Goal: Task Accomplishment & Management: Manage account settings

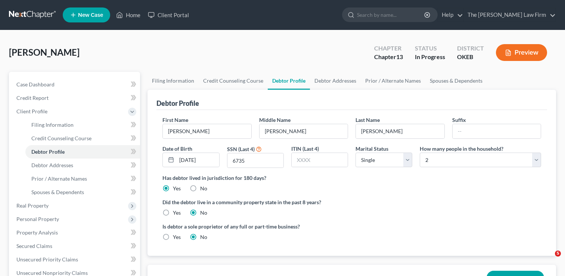
select select "0"
select select "1"
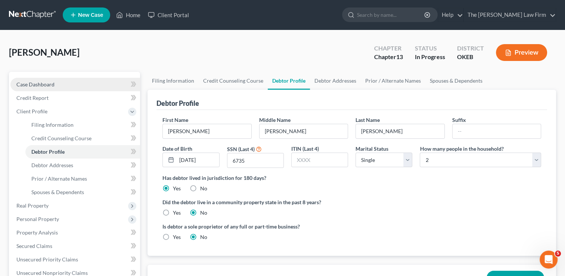
click at [59, 85] on link "Case Dashboard" at bounding box center [75, 84] width 130 height 13
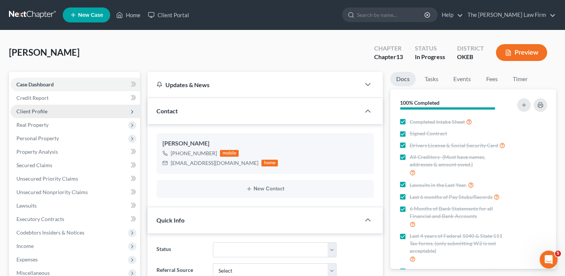
click at [46, 111] on span "Client Profile" at bounding box center [31, 111] width 31 height 6
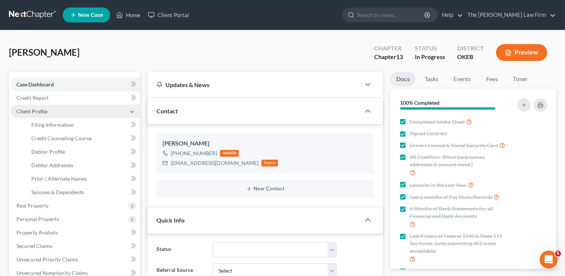
scroll to position [326, 0]
click at [31, 12] on link at bounding box center [33, 14] width 48 height 13
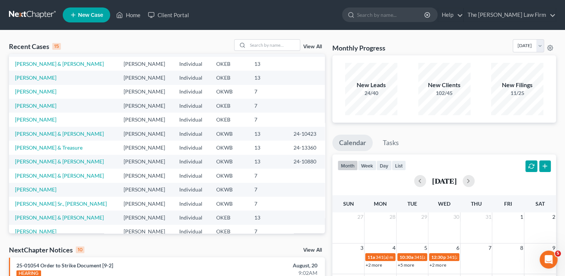
scroll to position [51, 0]
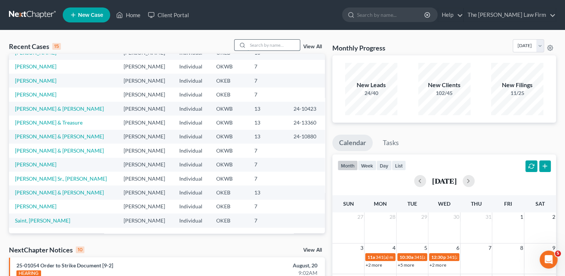
click at [263, 43] on input "search" at bounding box center [274, 45] width 52 height 11
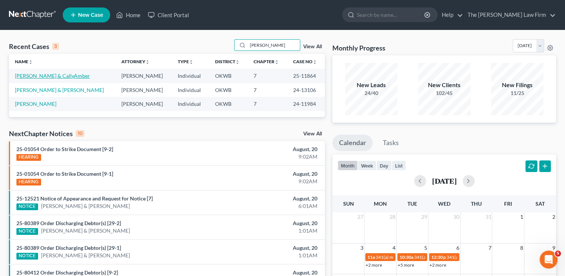
type input "powell"
click at [54, 76] on link "[PERSON_NAME] & CallyAmber" at bounding box center [52, 75] width 75 height 6
select select "0"
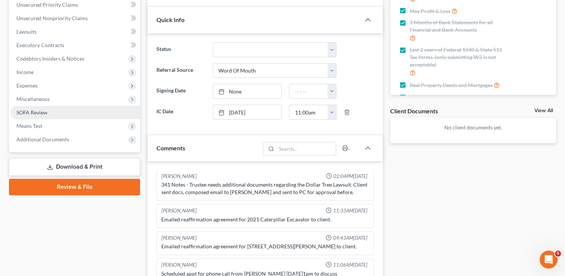
scroll to position [187, 0]
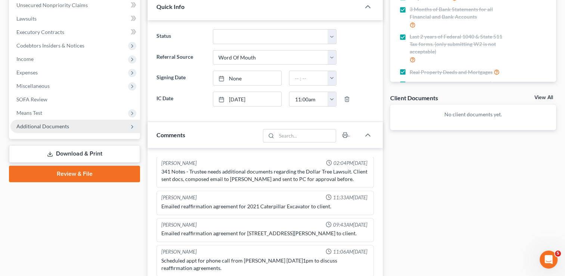
click at [38, 126] on span "Additional Documents" at bounding box center [42, 126] width 53 height 6
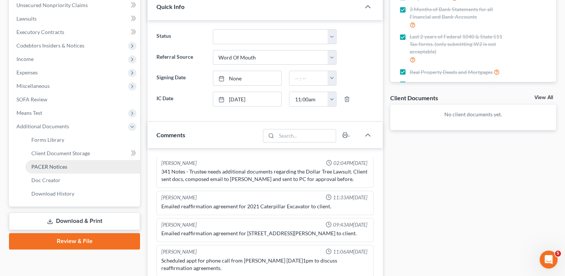
click at [58, 162] on link "PACER Notices" at bounding box center [82, 166] width 115 height 13
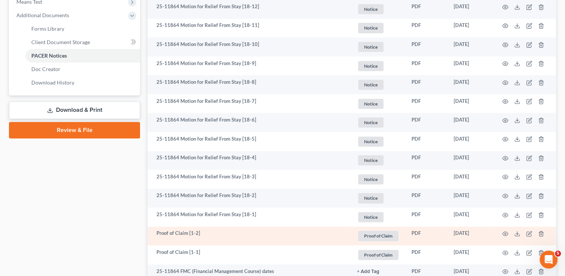
scroll to position [336, 0]
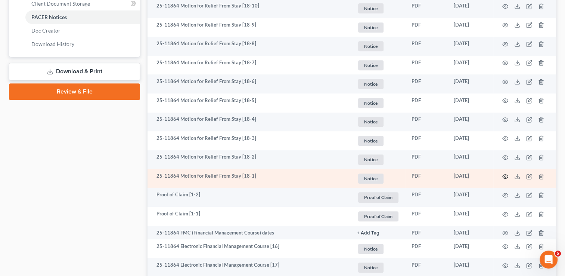
click at [504, 175] on circle "button" at bounding box center [504, 175] width 1 height 1
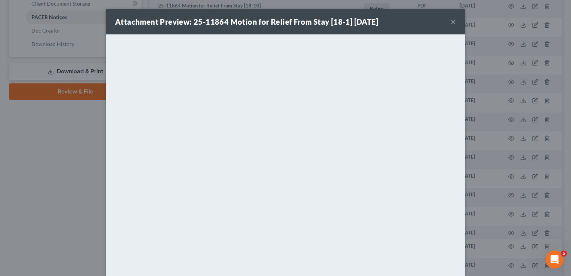
click at [450, 22] on button "×" at bounding box center [452, 21] width 5 height 9
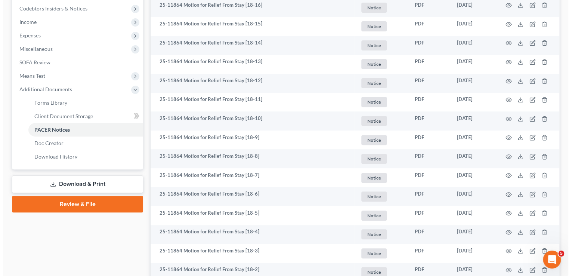
scroll to position [0, 0]
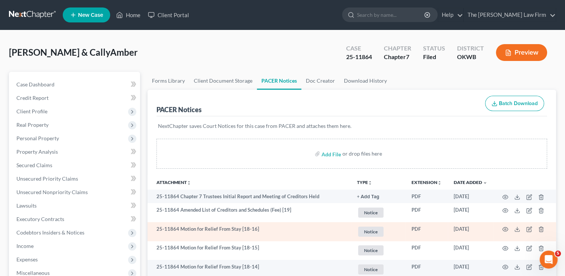
click at [509, 230] on td at bounding box center [524, 231] width 63 height 19
click at [504, 228] on icon "button" at bounding box center [505, 229] width 6 height 6
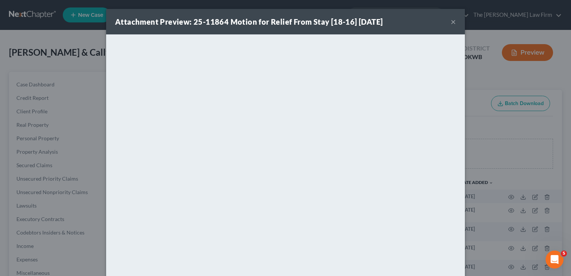
click at [450, 19] on button "×" at bounding box center [452, 21] width 5 height 9
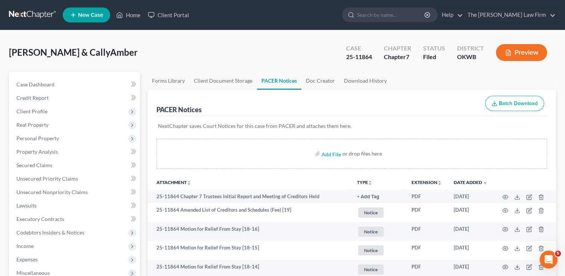
click at [24, 16] on link at bounding box center [33, 14] width 48 height 13
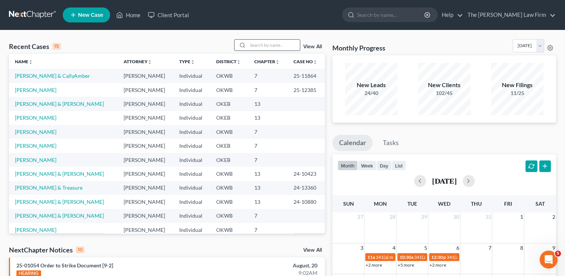
click at [257, 44] on input "search" at bounding box center [274, 45] width 52 height 11
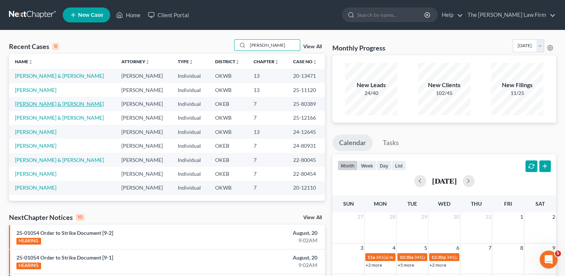
type input "richard"
click at [46, 105] on link "Richardson, Tex & Gina" at bounding box center [59, 103] width 89 height 6
select select "3"
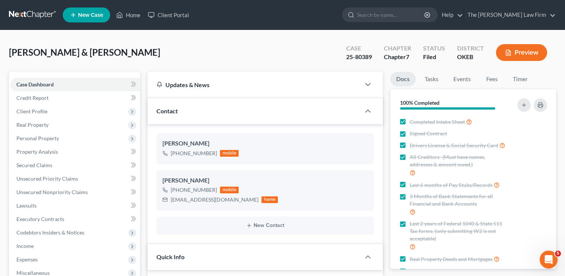
scroll to position [875, 0]
click at [46, 109] on span "Client Profile" at bounding box center [31, 111] width 31 height 6
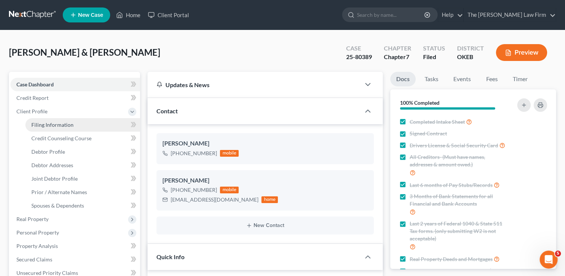
click at [73, 126] on link "Filing Information" at bounding box center [82, 124] width 115 height 13
select select "1"
select select "0"
select select "37"
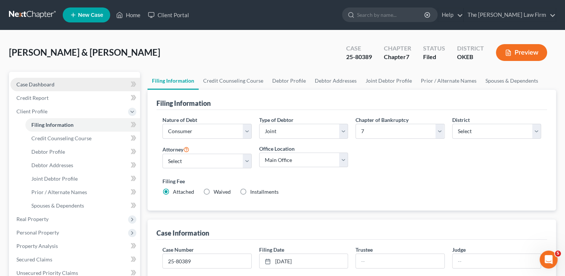
click at [54, 81] on span "Case Dashboard" at bounding box center [35, 84] width 38 height 6
select select "3"
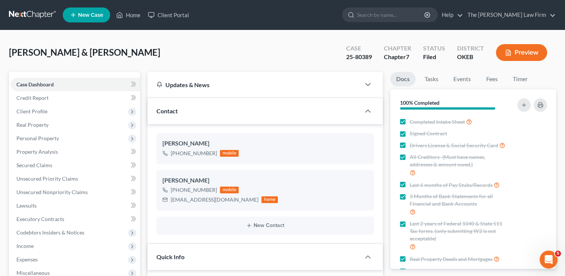
scroll to position [149, 0]
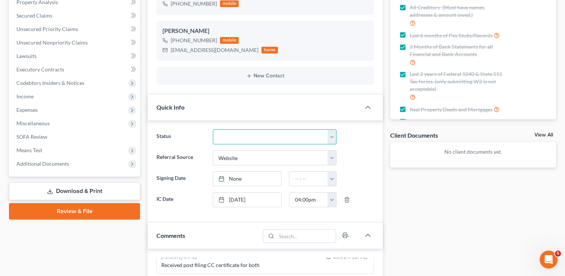
click at [242, 137] on select "Discharged Dismissed Filed Info Sent In Progress Lead Lost Lead Ready to File R…" at bounding box center [275, 136] width 124 height 15
select select "0"
click at [213, 129] on select "Discharged Dismissed Filed Info Sent In Progress Lead Lost Lead Ready to File R…" at bounding box center [275, 136] width 124 height 15
click at [408, 192] on div "Docs Tasks Events Fees Timer 100% Completed Nothing here yet! Completed Intake …" at bounding box center [472, 221] width 173 height 598
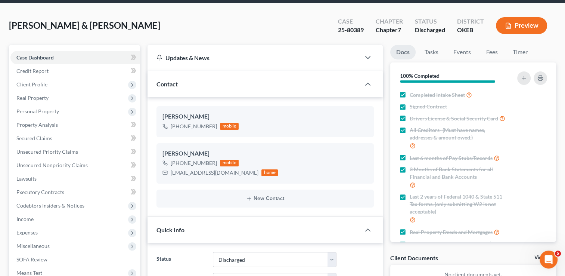
scroll to position [0, 0]
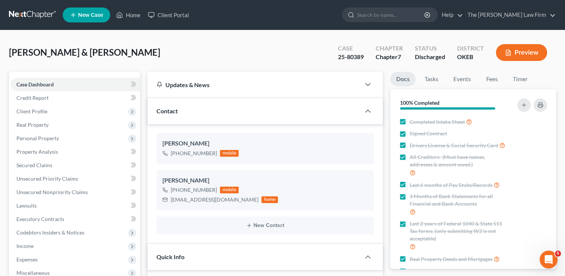
click at [40, 10] on link at bounding box center [33, 14] width 48 height 13
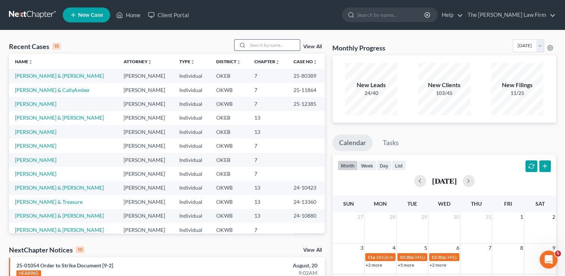
click at [273, 43] on input "search" at bounding box center [274, 45] width 52 height 11
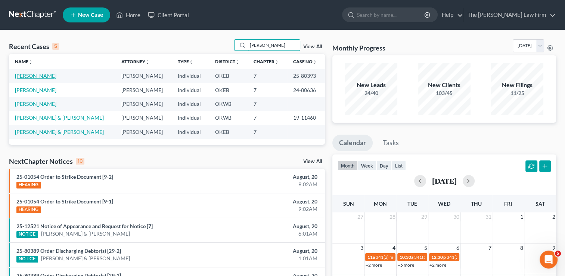
type input "[PERSON_NAME]"
click at [41, 77] on link "[PERSON_NAME]" at bounding box center [35, 75] width 41 height 6
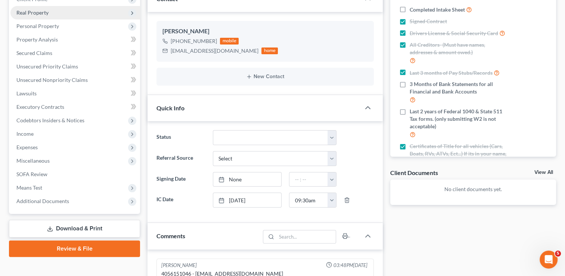
scroll to position [319, 0]
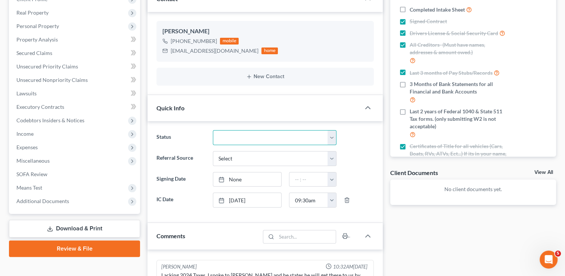
click at [255, 138] on select "Discharged Dismissed Filed Info Sent In Progress Lead Lost Lead Ready to File R…" at bounding box center [275, 137] width 124 height 15
select select "0"
click at [213, 130] on select "Discharged Dismissed Filed Info Sent In Progress Lead Lost Lead Ready to File R…" at bounding box center [275, 137] width 124 height 15
click at [145, 132] on div "Updates & News × Oklahoma Eastern District Notes Take a look at NextChapter's D…" at bounding box center [265, 240] width 243 height 561
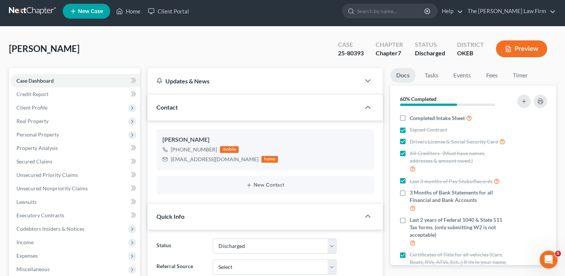
scroll to position [0, 0]
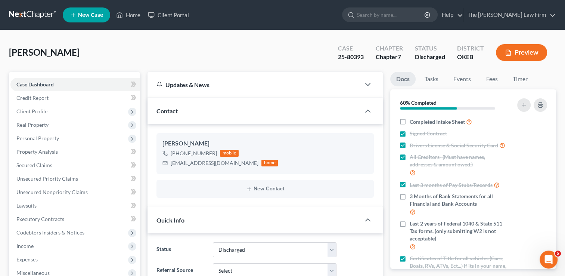
click at [39, 11] on link at bounding box center [33, 14] width 48 height 13
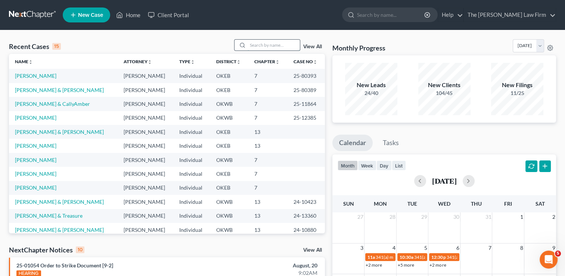
click at [274, 46] on input "search" at bounding box center [274, 45] width 52 height 11
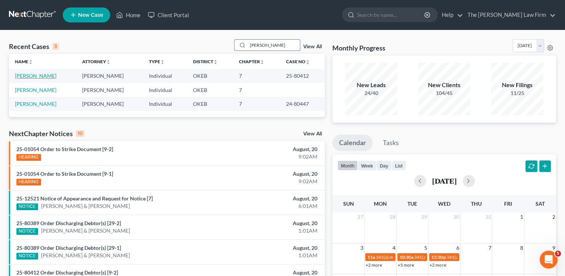
type input "[PERSON_NAME]"
click at [46, 77] on link "[PERSON_NAME]" at bounding box center [35, 75] width 41 height 6
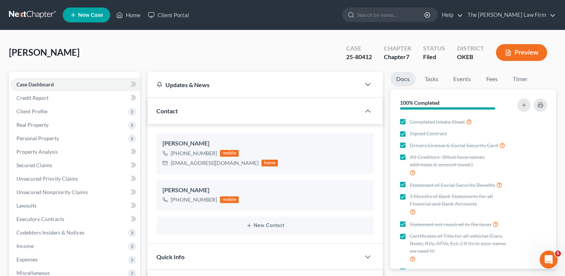
scroll to position [112, 0]
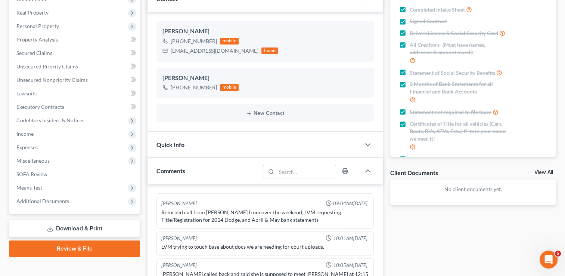
click at [203, 145] on div "Quick Info" at bounding box center [253, 144] width 213 height 26
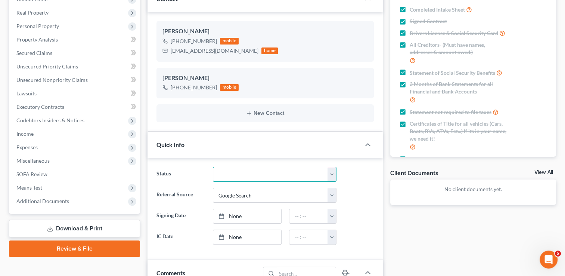
click at [241, 175] on select "Discharged Dismissed Filed Info Sent In Progress Lead Lost Lead Ready to File R…" at bounding box center [275, 174] width 124 height 15
select select "0"
click at [213, 167] on select "Discharged Dismissed Filed Info Sent In Progress Lead Lost Lead Ready to File R…" at bounding box center [275, 174] width 124 height 15
click at [426, 225] on div "Docs Tasks Events Fees Timer 100% Completed Nothing here yet! Completed Intake …" at bounding box center [472, 259] width 173 height 598
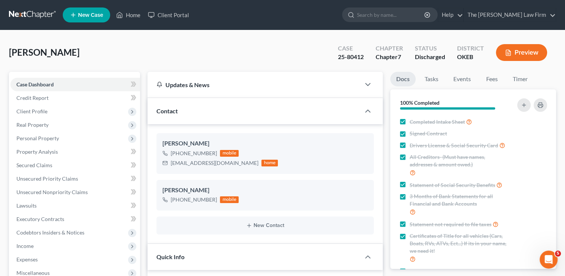
click at [42, 12] on link at bounding box center [33, 14] width 48 height 13
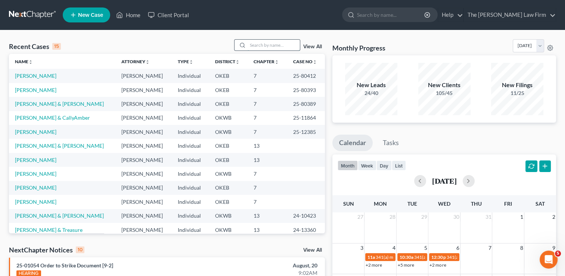
click at [280, 46] on input "search" at bounding box center [274, 45] width 52 height 11
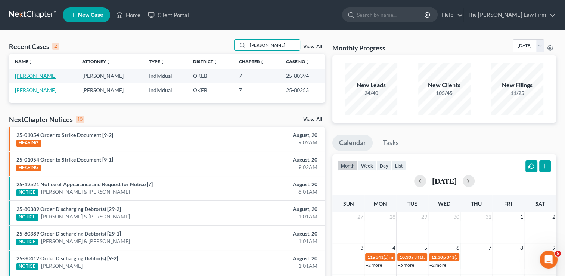
type input "[PERSON_NAME]"
click at [46, 76] on link "[PERSON_NAME]" at bounding box center [35, 75] width 41 height 6
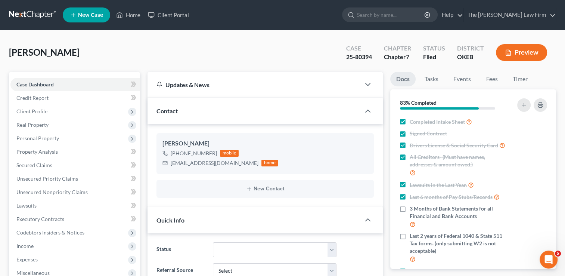
scroll to position [346, 0]
click at [242, 245] on select "Discharged Dismissed Filed Info Sent In Progress Lead Lost Lead Ready to File R…" at bounding box center [275, 249] width 124 height 15
select select "0"
click at [213, 242] on select "Discharged Dismissed Filed Info Sent In Progress Lead Lost Lead Ready to File R…" at bounding box center [275, 249] width 124 height 15
click at [147, 54] on div "[PERSON_NAME] Upgraded Case 25-80394 Chapter Chapter 7 Status Discharged Distri…" at bounding box center [282, 55] width 547 height 32
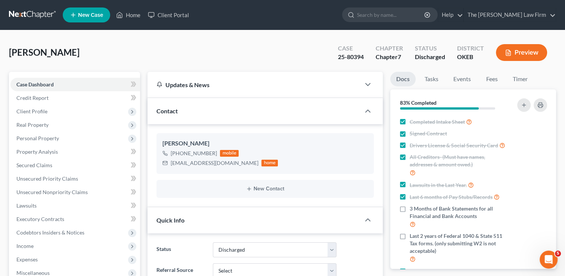
click at [25, 14] on link at bounding box center [33, 14] width 48 height 13
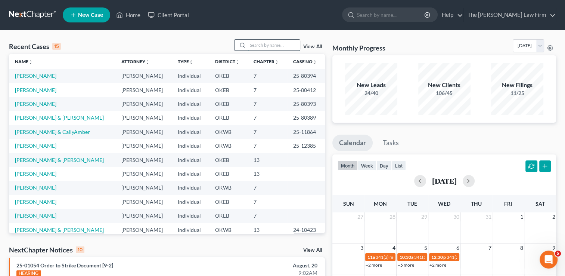
click at [281, 41] on input "search" at bounding box center [274, 45] width 52 height 11
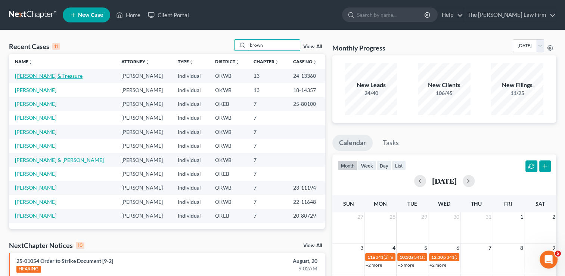
type input "brown"
click at [47, 75] on link "[PERSON_NAME] & Treasure" at bounding box center [49, 75] width 68 height 6
select select "4"
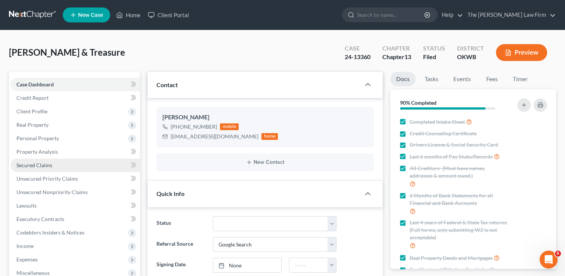
scroll to position [504, 0]
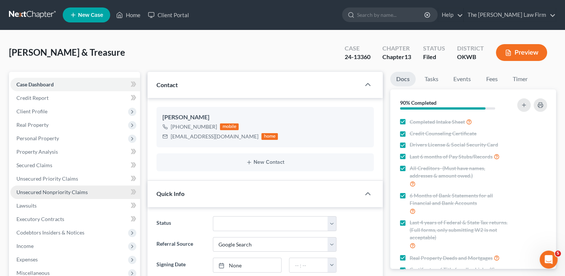
click at [53, 189] on span "Unsecured Nonpriority Claims" at bounding box center [51, 192] width 71 height 6
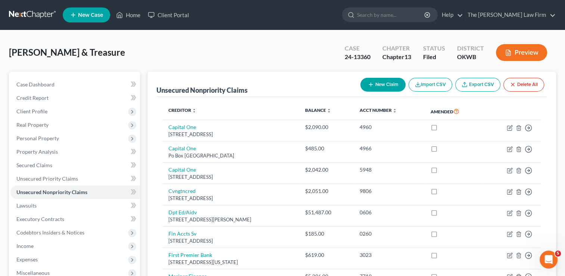
click at [29, 16] on link at bounding box center [33, 14] width 48 height 13
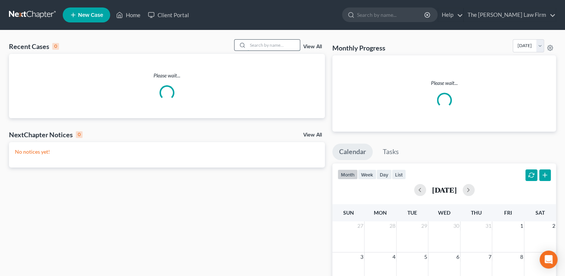
click at [267, 46] on input "search" at bounding box center [274, 45] width 52 height 11
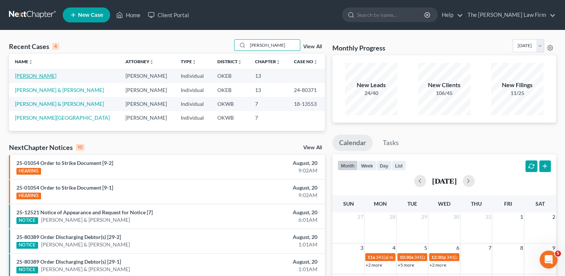
type input "cecil"
click at [31, 76] on link "[PERSON_NAME]" at bounding box center [35, 75] width 41 height 6
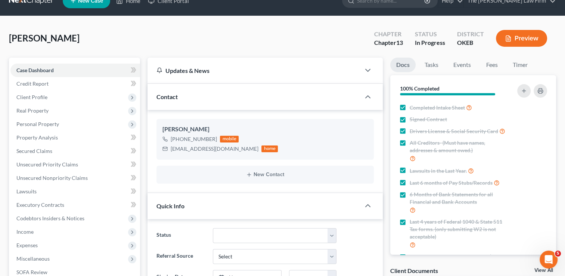
scroll to position [37, 0]
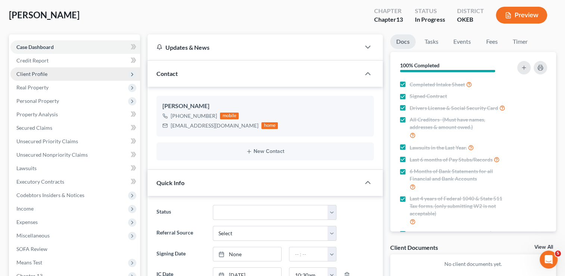
click at [36, 75] on span "Client Profile" at bounding box center [31, 74] width 31 height 6
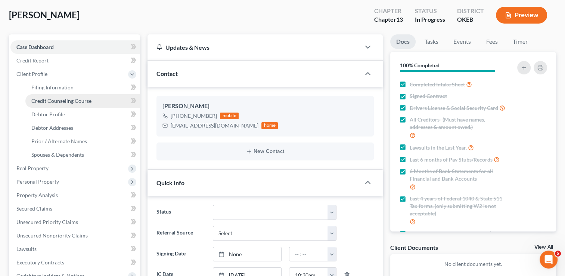
click at [64, 101] on span "Credit Counseling Course" at bounding box center [61, 100] width 60 height 6
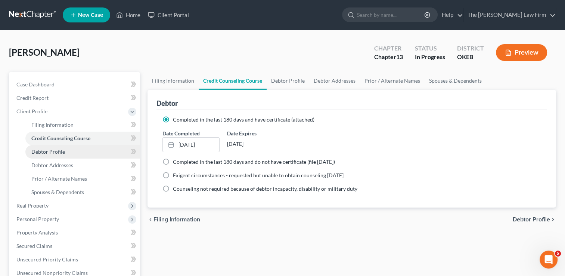
click at [59, 153] on span "Debtor Profile" at bounding box center [48, 151] width 34 height 6
select select "0"
select select "1"
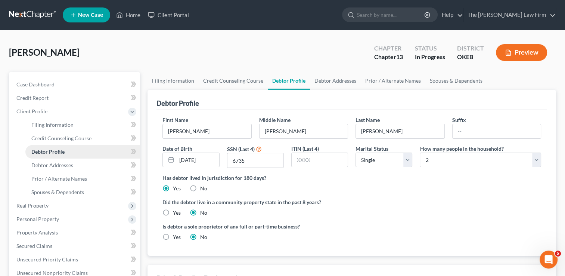
radio input "true"
click at [407, 161] on select "Select Single Married Separated Divorced Widowed" at bounding box center [383, 159] width 57 height 15
select select "1"
click at [355, 152] on select "Select Single Married Separated Divorced Widowed" at bounding box center [383, 159] width 57 height 15
click at [429, 189] on div "Has debtor lived in jurisdiction for 180 days? Yes No Debtor must reside in jur…" at bounding box center [351, 183] width 379 height 18
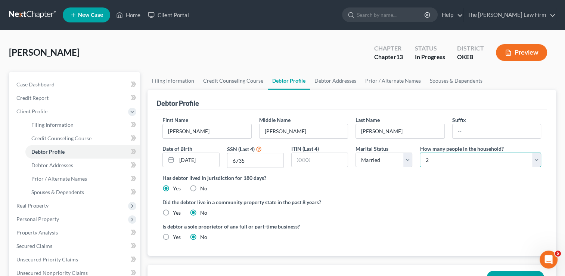
click at [536, 159] on select "Select 1 2 3 4 5 6 7 8 9 10 11 12 13 14 15 16 17 18 19 20" at bounding box center [480, 159] width 121 height 15
select select "2"
click at [420, 152] on select "Select 1 2 3 4 5 6 7 8 9 10 11 12 13 14 15 16 17 18 19 20" at bounding box center [480, 159] width 121 height 15
click at [406, 196] on ng-include "First Name Cecil Middle Name Alan Last Name Wilson Suffix Date of Birth 05/11/1…" at bounding box center [351, 181] width 379 height 131
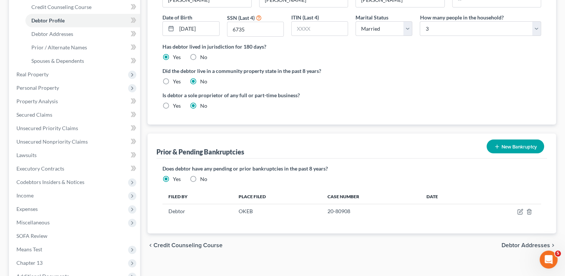
scroll to position [149, 0]
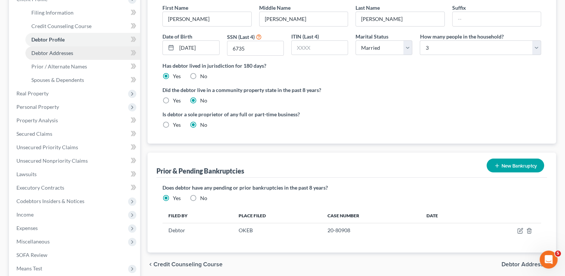
click at [71, 54] on span "Debtor Addresses" at bounding box center [52, 53] width 42 height 6
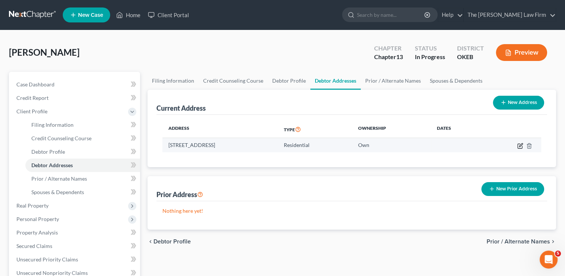
click at [518, 144] on icon "button" at bounding box center [520, 146] width 6 height 6
select select "37"
select select "0"
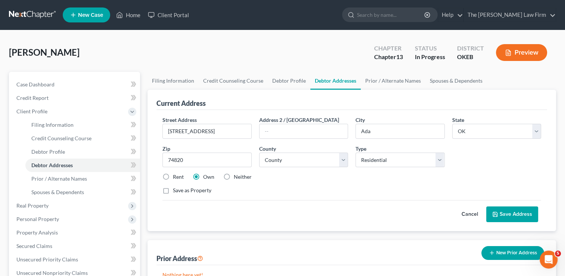
click at [173, 174] on label "Rent" at bounding box center [178, 176] width 11 height 7
click at [176, 174] on input "Rent" at bounding box center [178, 175] width 5 height 5
radio input "true"
click at [512, 213] on button "Save Address" at bounding box center [512, 214] width 52 height 16
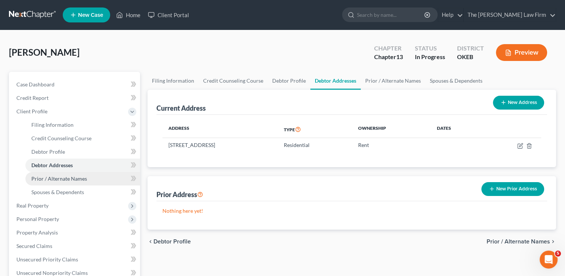
click at [72, 178] on span "Prior / Alternate Names" at bounding box center [59, 178] width 56 height 6
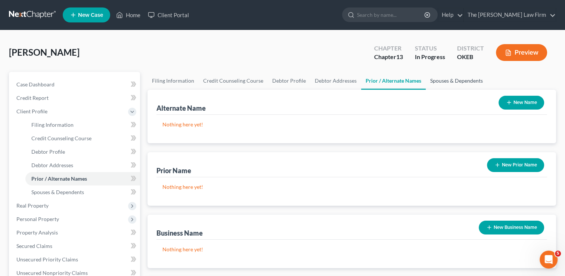
click at [461, 78] on link "Spouses & Dependents" at bounding box center [457, 81] width 62 height 18
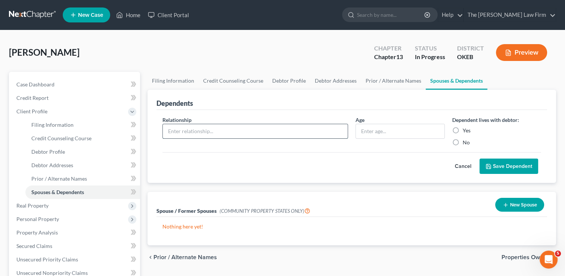
click at [214, 131] on input "text" at bounding box center [255, 131] width 185 height 14
type input "Wife"
click at [387, 132] on input "text" at bounding box center [400, 131] width 88 height 14
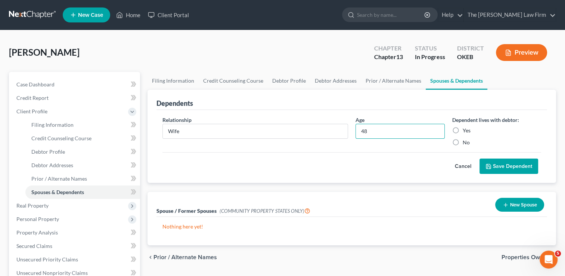
type input "48"
click at [463, 130] on label "Yes" at bounding box center [467, 130] width 8 height 7
click at [466, 130] on input "Yes" at bounding box center [468, 129] width 5 height 5
radio input "true"
click at [506, 168] on button "Save Dependent" at bounding box center [508, 166] width 59 height 16
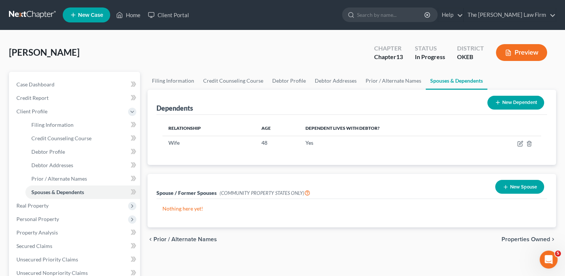
click at [509, 102] on button "New Dependent" at bounding box center [515, 103] width 57 height 14
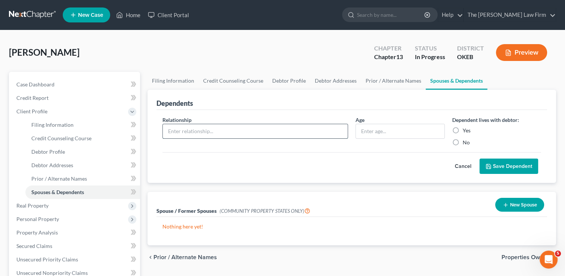
click at [221, 129] on input "text" at bounding box center [255, 131] width 185 height 14
type input "Daughter"
click at [378, 130] on input "text" at bounding box center [400, 131] width 88 height 14
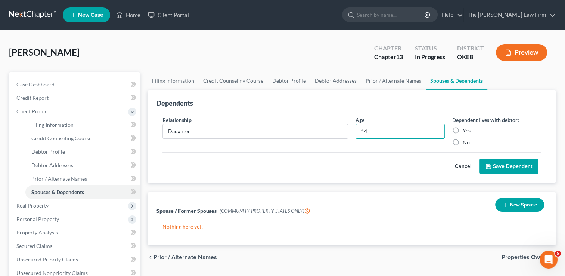
type input "14"
click at [463, 128] on label "Yes" at bounding box center [467, 130] width 8 height 7
click at [466, 128] on input "Yes" at bounding box center [468, 129] width 5 height 5
radio input "true"
click at [505, 168] on button "Save Dependent" at bounding box center [508, 166] width 59 height 16
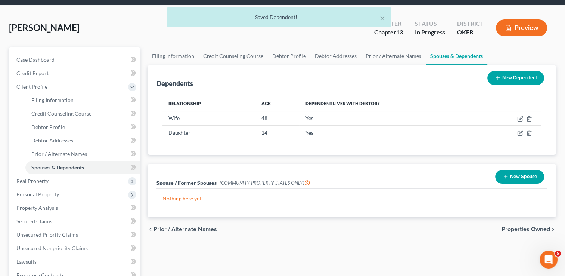
scroll to position [37, 0]
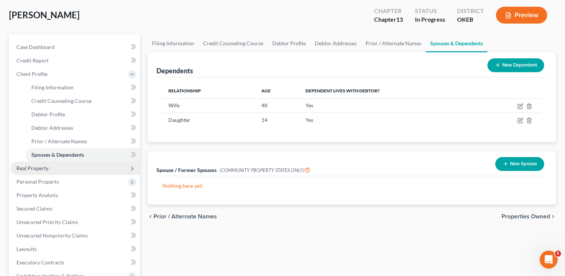
click at [42, 166] on span "Real Property" at bounding box center [32, 168] width 32 height 6
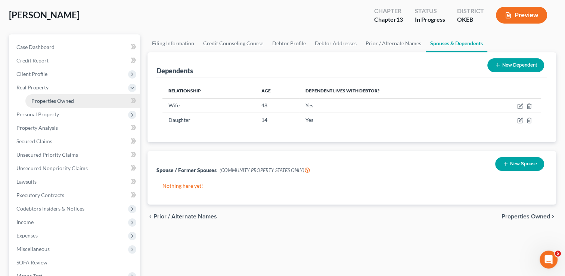
click at [72, 96] on link "Properties Owned" at bounding box center [82, 100] width 115 height 13
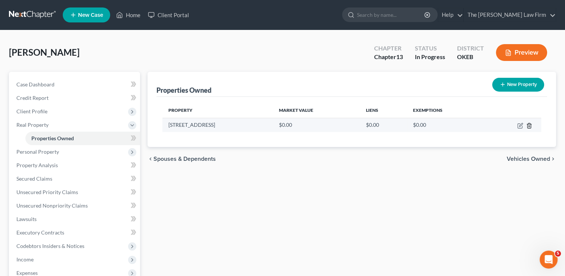
click at [530, 126] on icon "button" at bounding box center [529, 125] width 6 height 6
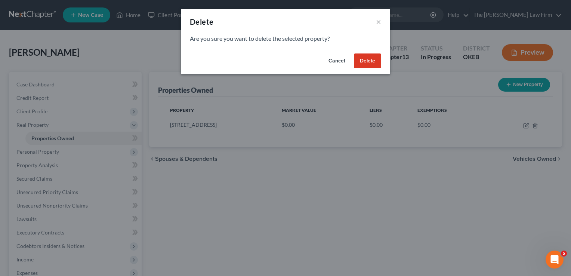
click at [371, 57] on button "Delete" at bounding box center [367, 60] width 27 height 15
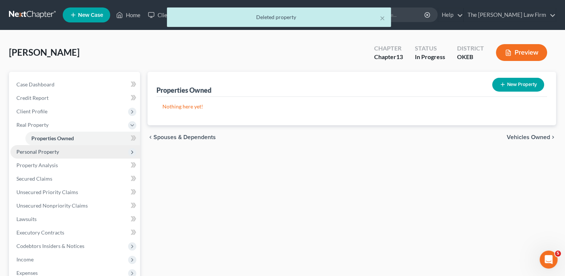
click at [57, 150] on span "Personal Property" at bounding box center [37, 151] width 43 height 6
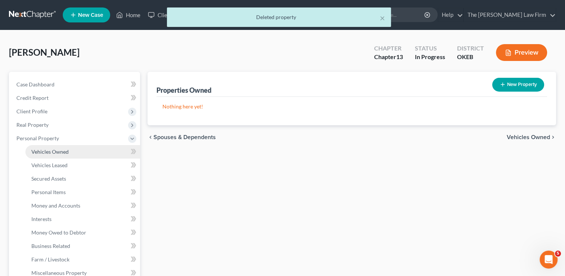
click at [70, 149] on link "Vehicles Owned" at bounding box center [82, 151] width 115 height 13
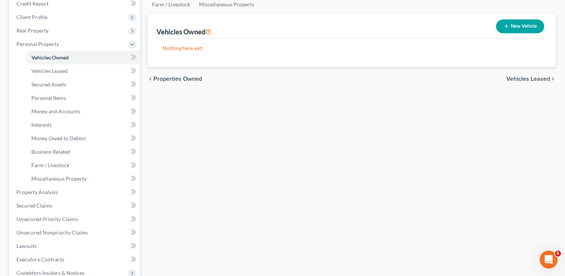
scroll to position [75, 0]
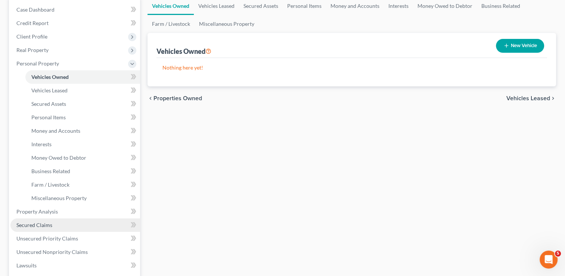
click at [40, 223] on span "Secured Claims" at bounding box center [34, 224] width 36 height 6
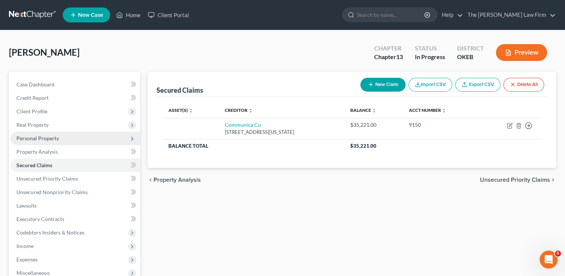
click at [64, 138] on span "Personal Property" at bounding box center [75, 137] width 130 height 13
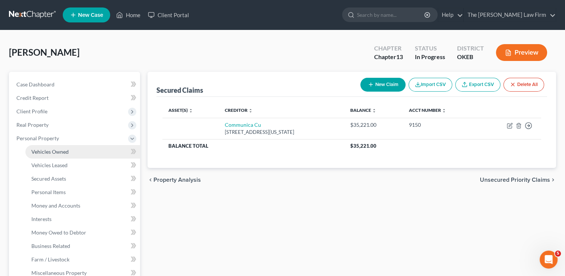
click at [69, 149] on link "Vehicles Owned" at bounding box center [82, 151] width 115 height 13
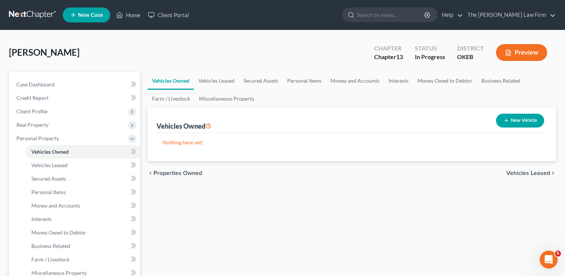
click at [521, 120] on button "New Vehicle" at bounding box center [520, 121] width 48 height 14
select select "0"
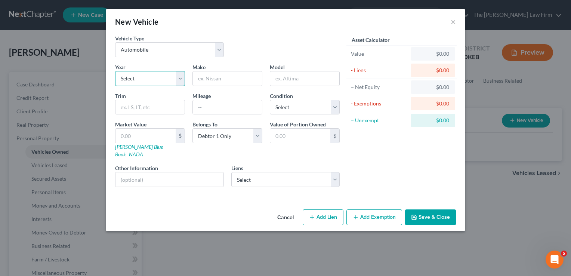
click at [145, 80] on select "Select 2026 2025 2024 2023 2022 2021 2020 2019 2018 2017 2016 2015 2014 2013 20…" at bounding box center [150, 78] width 70 height 15
select select "8"
click at [115, 71] on select "Select 2026 2025 2024 2023 2022 2021 2020 2019 2018 2017 2016 2015 2014 2013 20…" at bounding box center [150, 78] width 70 height 15
drag, startPoint x: 224, startPoint y: 75, endPoint x: 245, endPoint y: 59, distance: 26.6
click at [224, 75] on input "text" at bounding box center [227, 78] width 69 height 14
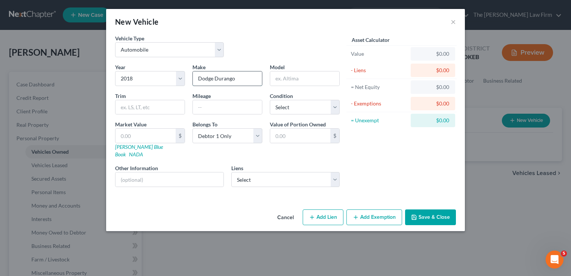
drag, startPoint x: 234, startPoint y: 79, endPoint x: 215, endPoint y: 84, distance: 19.4
click at [214, 82] on input "Dodge Durango" at bounding box center [227, 78] width 69 height 14
type input "Dodge Durango"
paste input "Durango"
type input "Durango"
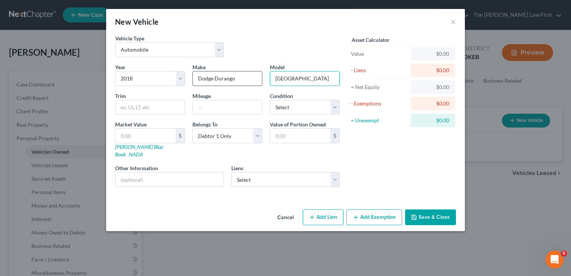
click at [239, 78] on input "Dodge Durango" at bounding box center [227, 78] width 69 height 14
type input "Dodge"
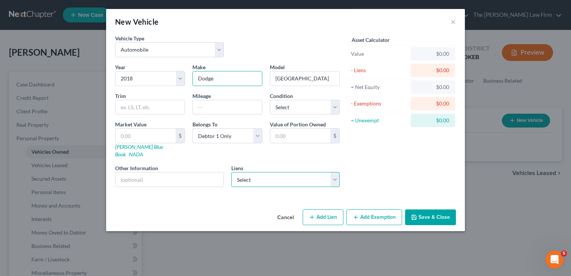
drag, startPoint x: 278, startPoint y: 167, endPoint x: 285, endPoint y: 167, distance: 6.3
click at [278, 172] on select "Select Communica Cu - $35,221.00" at bounding box center [285, 179] width 109 height 15
click at [364, 145] on div "Asset Calculator Value $0.00 - Liens $0.00 = Net Equity $0.00 - Exemptions $0.0…" at bounding box center [401, 113] width 116 height 158
click at [144, 136] on input "text" at bounding box center [145, 135] width 60 height 14
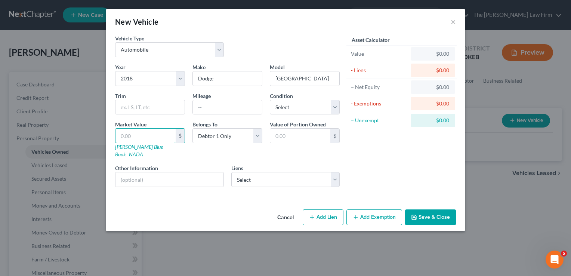
type input "2"
type input "2.00"
type input "20"
type input "20.00"
type input "200"
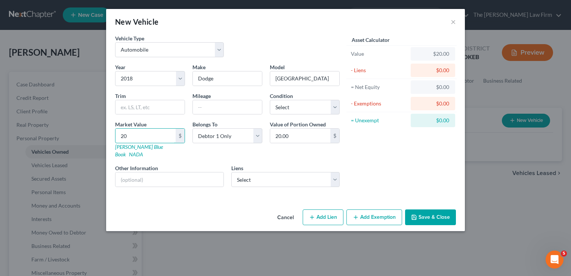
type input "200.00"
type input "2000"
type input "2,000.00"
type input "2,0000"
type input "20,000.00"
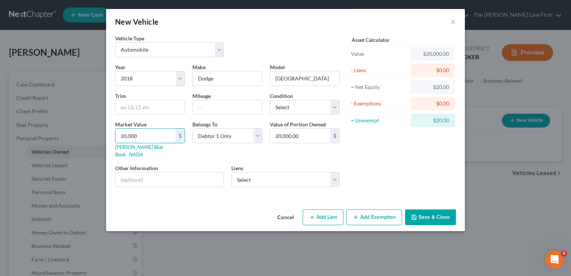
type input "20,000"
click at [327, 153] on div "Year Select 2026 2025 2024 2023 2022 2021 2020 2019 2018 2017 2016 2015 2014 20…" at bounding box center [227, 128] width 232 height 130
click at [335, 172] on select "Select Communica Cu - $35,221.00" at bounding box center [285, 179] width 109 height 15
select select "37"
select select "0"
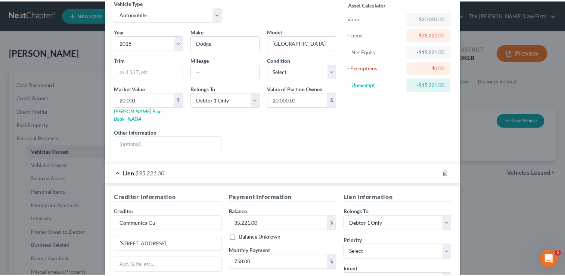
scroll to position [112, 0]
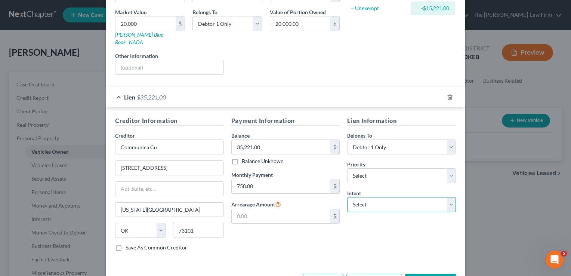
click at [448, 197] on select "Select Surrender Redeem Reaffirm Avoid Other" at bounding box center [401, 204] width 109 height 15
select select "2"
click at [347, 197] on select "Select Surrender Redeem Reaffirm Avoid Other" at bounding box center [401, 204] width 109 height 15
click at [326, 232] on div "Payment Information Balance 35,221.00 $ Balance Unknown Balance Undetermined 35…" at bounding box center [285, 186] width 116 height 141
click at [429, 273] on button "Save & Close" at bounding box center [430, 281] width 51 height 16
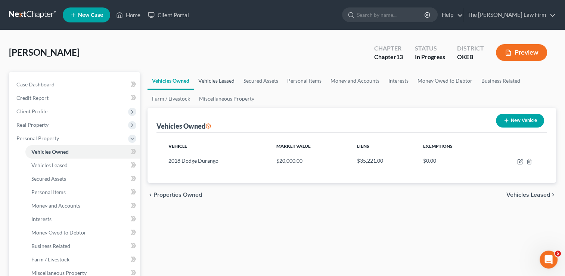
click at [214, 80] on link "Vehicles Leased" at bounding box center [216, 81] width 45 height 18
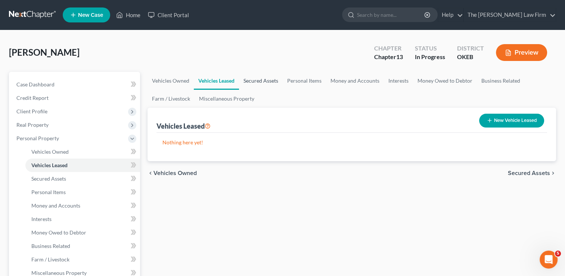
click at [257, 80] on link "Secured Assets" at bounding box center [261, 81] width 44 height 18
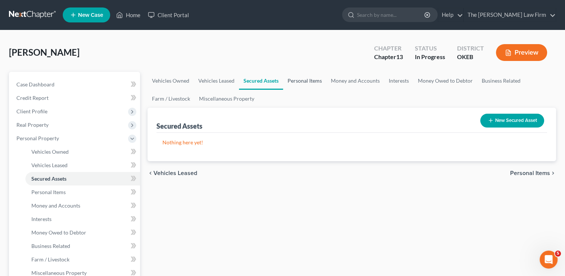
click at [303, 79] on link "Personal Items" at bounding box center [304, 81] width 43 height 18
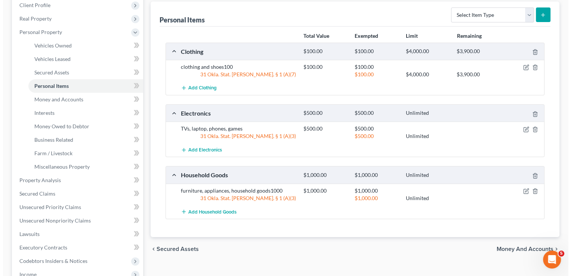
scroll to position [75, 0]
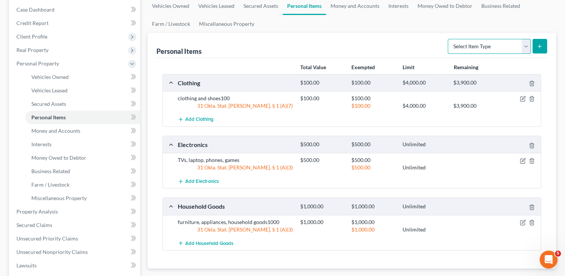
drag, startPoint x: 524, startPoint y: 46, endPoint x: 518, endPoint y: 48, distance: 5.8
click at [524, 46] on select "Select Item Type Clothing Collectibles Of Value Electronics Firearms Household …" at bounding box center [489, 46] width 83 height 15
select select "jewelry"
click at [448, 39] on select "Select Item Type Clothing Collectibles Of Value Electronics Firearms Household …" at bounding box center [489, 46] width 83 height 15
click at [540, 43] on icon "submit" at bounding box center [540, 46] width 6 height 6
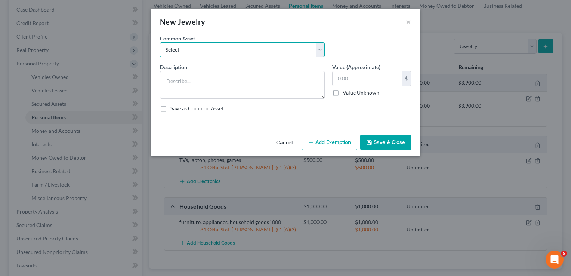
click at [205, 51] on select "Select wedding ring wedding ring wedding ring" at bounding box center [242, 49] width 165 height 15
select select "0"
click at [160, 42] on select "Select wedding ring wedding ring wedding ring" at bounding box center [242, 49] width 165 height 15
type textarea "wedding ring"
type input "400.00"
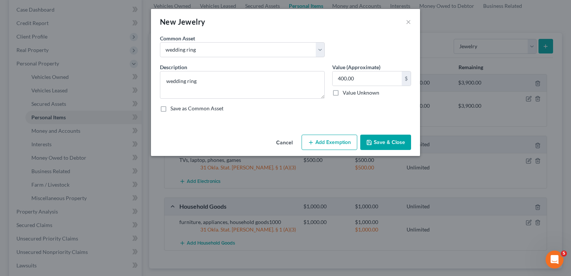
click at [330, 138] on button "Add Exemption" at bounding box center [329, 142] width 56 height 16
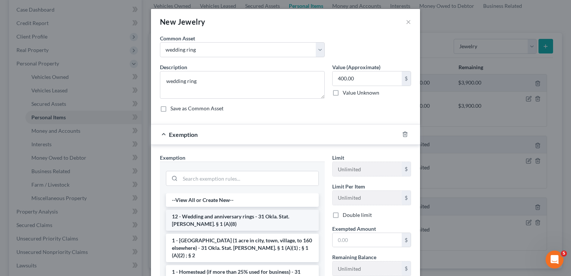
click at [200, 218] on li "12 - Wedding and anniversary rings - 31 Okla. Stat. Ann. § 1 (A)(8)" at bounding box center [242, 219] width 153 height 21
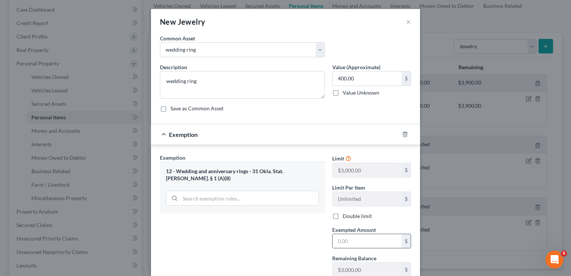
click at [350, 238] on input "text" at bounding box center [366, 241] width 69 height 14
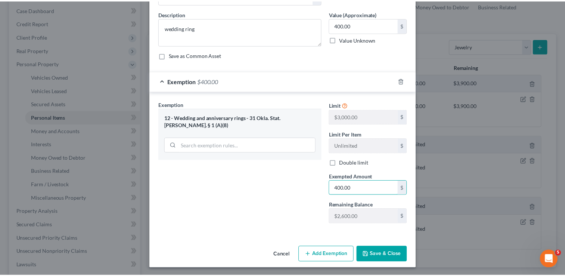
scroll to position [53, 0]
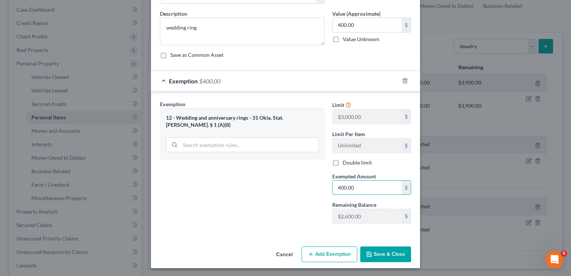
type input "400.00"
click at [392, 254] on button "Save & Close" at bounding box center [385, 254] width 51 height 16
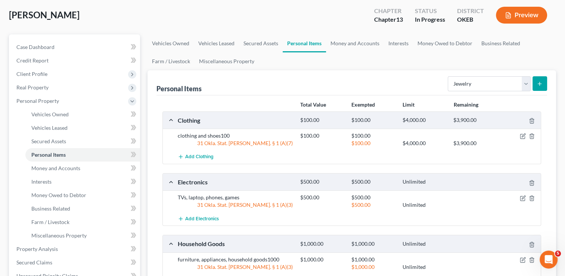
scroll to position [0, 0]
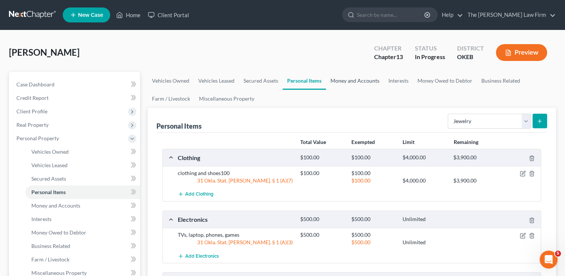
click at [356, 75] on link "Money and Accounts" at bounding box center [355, 81] width 58 height 18
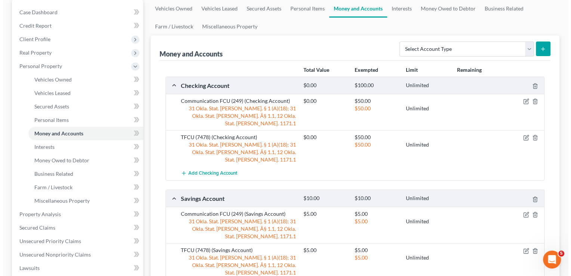
scroll to position [75, 0]
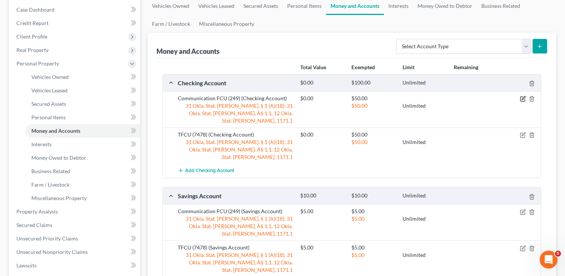
click at [521, 99] on icon "button" at bounding box center [523, 99] width 6 height 6
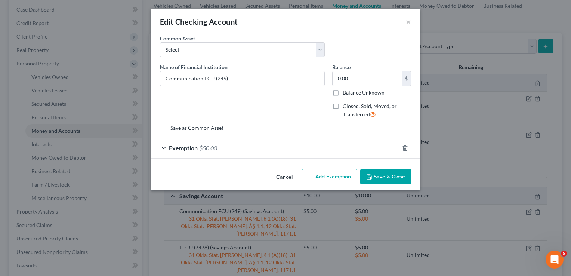
click at [223, 140] on div "Exemption $50.00" at bounding box center [275, 148] width 248 height 20
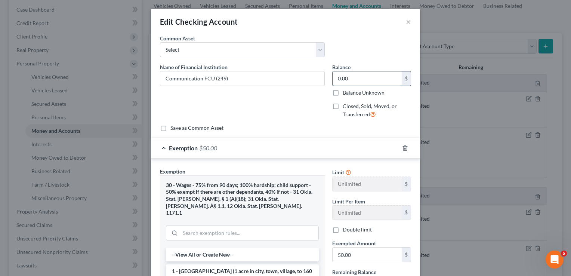
click at [357, 76] on input "0.00" at bounding box center [366, 78] width 69 height 14
type input "1,200"
click at [359, 255] on input "50.00" at bounding box center [366, 254] width 69 height 14
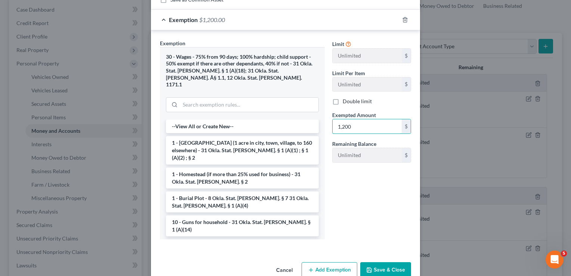
scroll to position [137, 0]
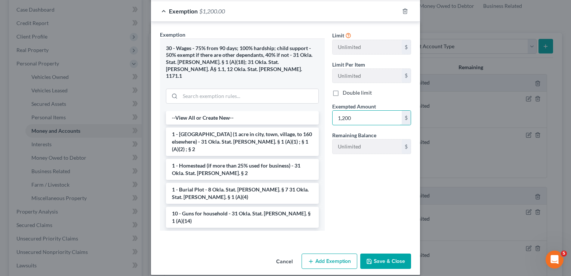
type input "1,200"
click at [385, 257] on button "Save & Close" at bounding box center [385, 261] width 51 height 16
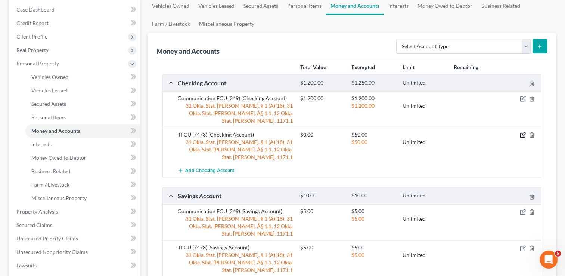
click at [522, 133] on icon "button" at bounding box center [523, 134] width 3 height 3
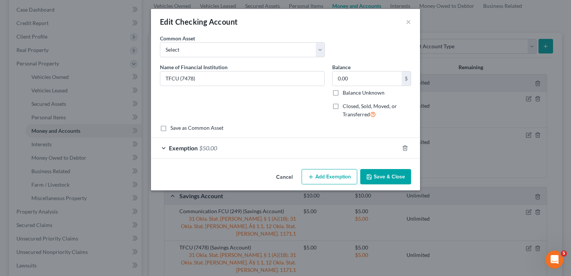
click at [234, 146] on div "Exemption $50.00" at bounding box center [275, 148] width 248 height 20
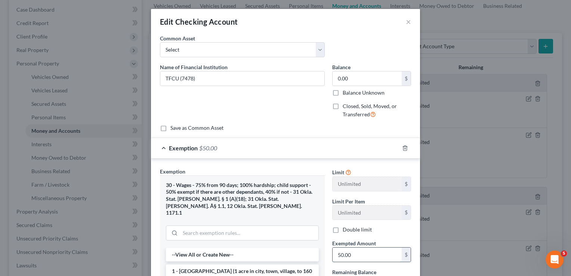
click at [355, 252] on input "50.00" at bounding box center [366, 254] width 69 height 14
type input "450.00"
click at [352, 78] on input "0.00" at bounding box center [366, 78] width 69 height 14
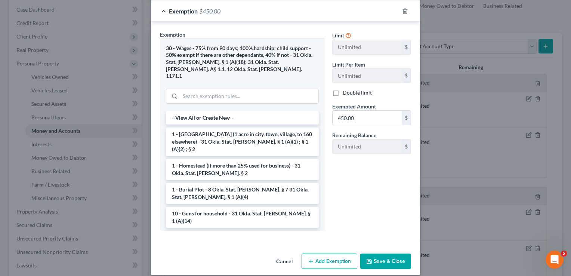
type input "450.00"
click at [372, 253] on button "Save & Close" at bounding box center [385, 261] width 51 height 16
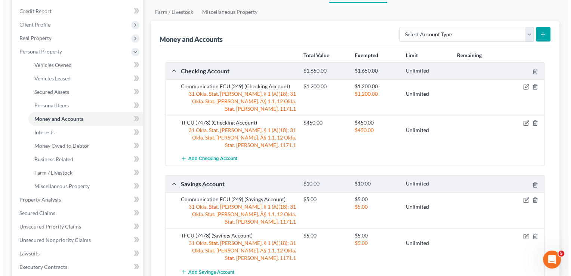
scroll to position [75, 0]
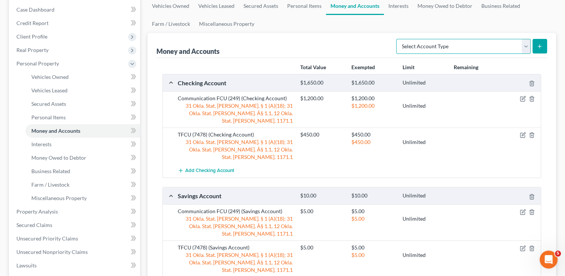
click at [525, 47] on select "Select Account Type Brokerage Cash on Hand Certificates of Deposit Checking Acc…" at bounding box center [463, 46] width 134 height 15
click at [336, 42] on div "Money and Accounts Select Account Type Brokerage Cash on Hand Certificates of D…" at bounding box center [351, 45] width 391 height 25
click at [209, 168] on span "Add Checking Account" at bounding box center [209, 171] width 49 height 6
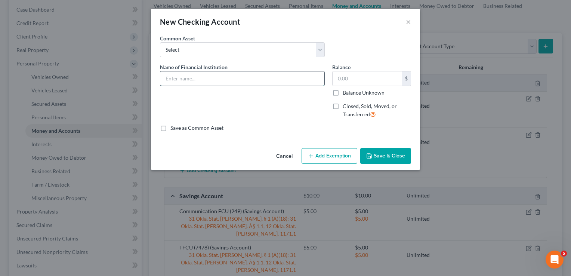
click at [209, 79] on input "text" at bounding box center [242, 78] width 164 height 14
type input "Cash App"
click at [359, 81] on input "text" at bounding box center [366, 78] width 69 height 14
click at [318, 153] on button "Add Exemption" at bounding box center [329, 156] width 56 height 16
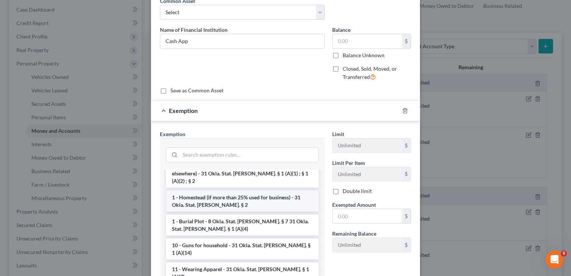
scroll to position [37, 0]
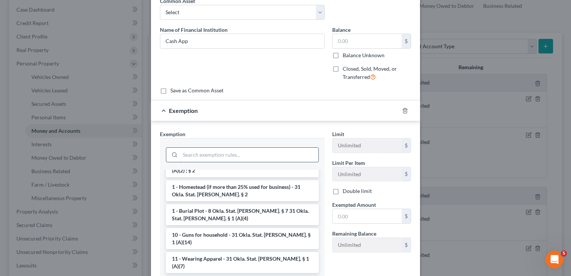
click at [233, 156] on input "search" at bounding box center [249, 154] width 138 height 14
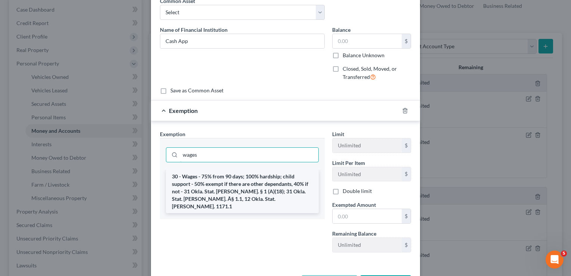
type input "wages"
click at [213, 192] on li "30 - Wages - 75% from 90 days; 100% hardship; child support - 50% exempt if the…" at bounding box center [242, 191] width 153 height 43
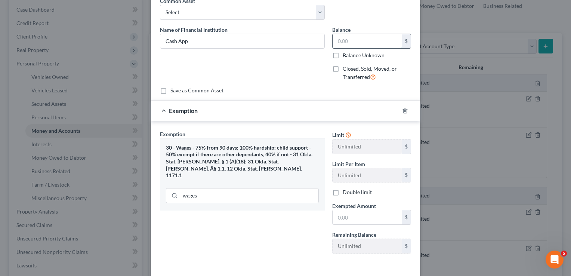
click at [356, 42] on input "text" at bounding box center [366, 41] width 69 height 14
type input "0.01"
click at [351, 217] on input "text" at bounding box center [366, 217] width 69 height 14
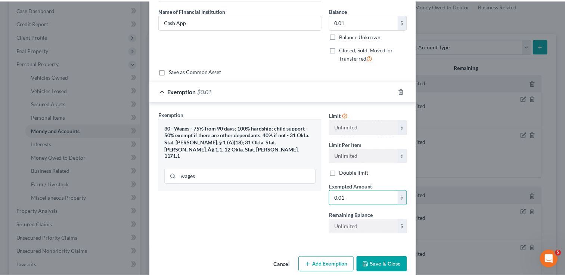
scroll to position [67, 0]
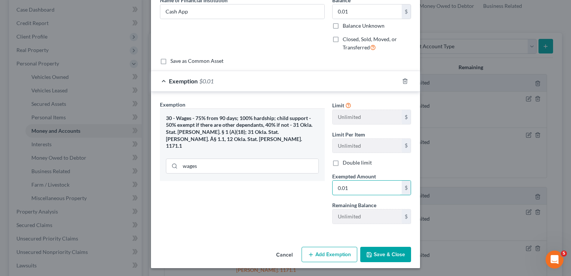
type input "0.01"
click at [379, 251] on button "Save & Close" at bounding box center [385, 254] width 51 height 16
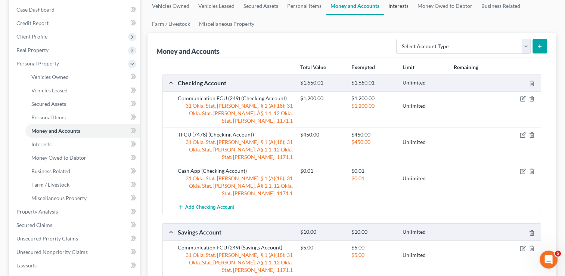
click at [402, 4] on link "Interests" at bounding box center [398, 6] width 29 height 18
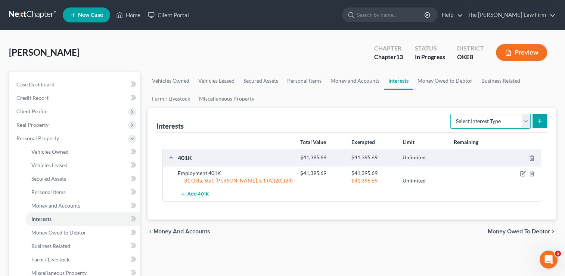
click at [526, 118] on select "Select Interest Type 401K Annuity Bond Education IRA Government Bond Government…" at bounding box center [490, 121] width 80 height 15
select select "whole_life_insurance"
click at [451, 114] on select "Select Interest Type 401K Annuity Bond Education IRA Government Bond Government…" at bounding box center [490, 121] width 80 height 15
click at [542, 121] on icon "submit" at bounding box center [540, 121] width 6 height 6
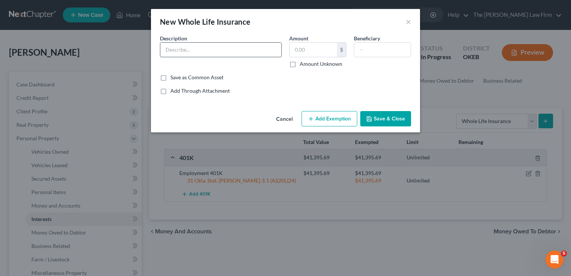
click at [196, 47] on input "text" at bounding box center [220, 50] width 121 height 14
type input "Employment Whole Life Plan"
click at [308, 47] on input "text" at bounding box center [312, 50] width 47 height 14
type input "100,000"
click at [326, 120] on button "Add Exemption" at bounding box center [329, 119] width 56 height 16
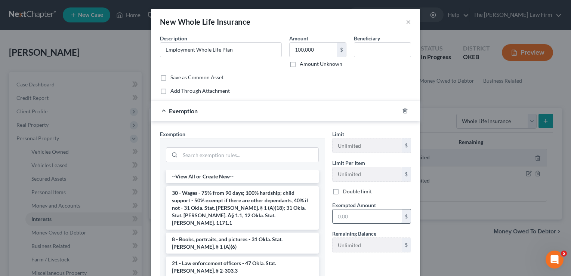
click at [351, 215] on input "text" at bounding box center [366, 216] width 69 height 14
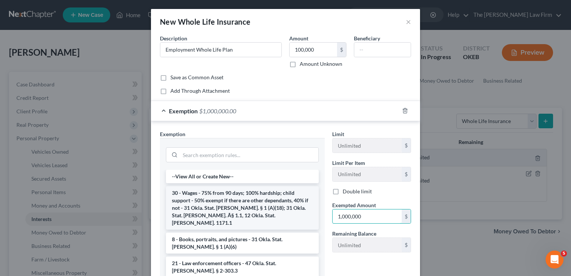
scroll to position [37, 0]
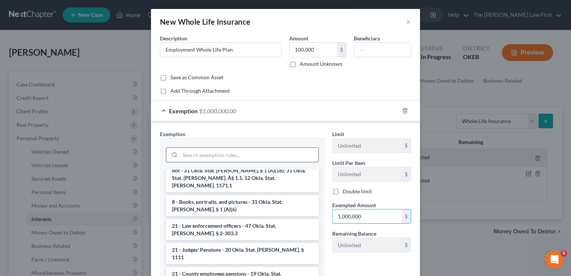
type input "1,000,000"
drag, startPoint x: 225, startPoint y: 153, endPoint x: 225, endPoint y: 159, distance: 6.0
click at [225, 153] on input "search" at bounding box center [249, 154] width 138 height 14
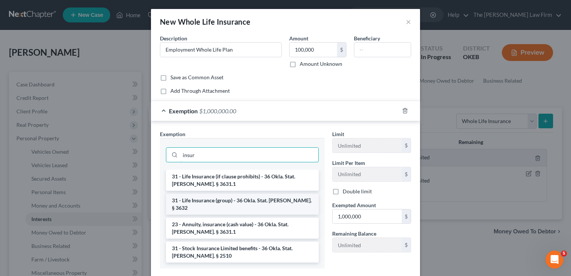
type input "insur"
click at [217, 199] on li "31 - Life Insurance (group) - 36 Okla. Stat. Ann. § 3632" at bounding box center [242, 203] width 153 height 21
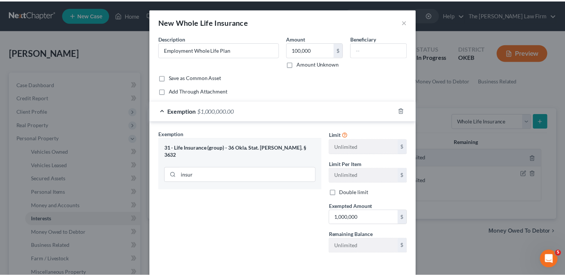
scroll to position [30, 0]
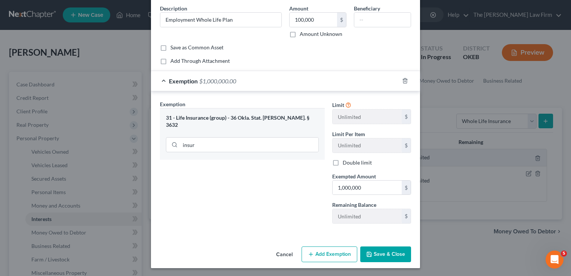
click at [385, 252] on button "Save & Close" at bounding box center [385, 254] width 51 height 16
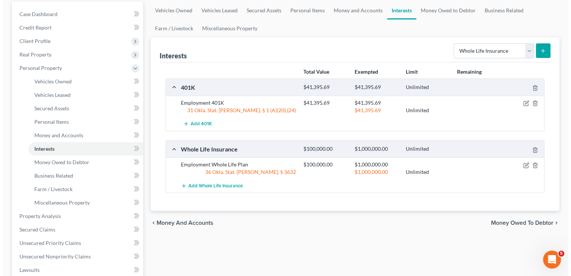
scroll to position [75, 0]
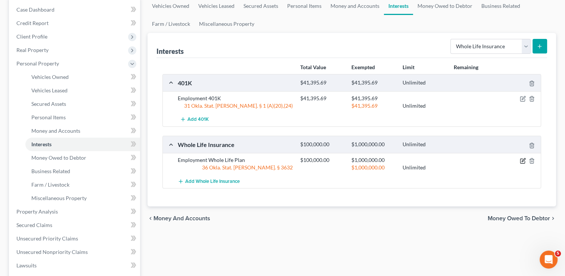
click at [523, 159] on icon "button" at bounding box center [523, 161] width 6 height 6
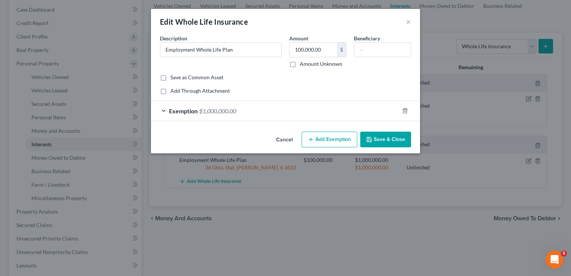
click at [271, 111] on div "Exemption $1,000,000.00" at bounding box center [275, 111] width 248 height 20
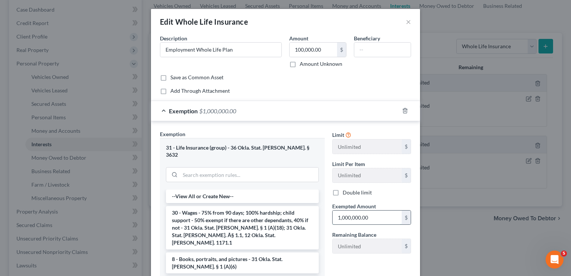
click at [375, 217] on input "1,000,000.00" at bounding box center [366, 217] width 69 height 14
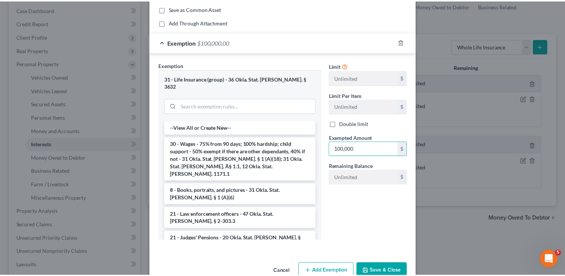
scroll to position [79, 0]
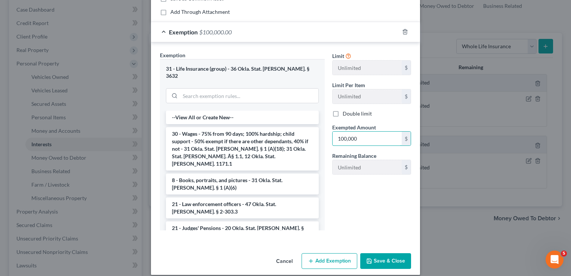
type input "100,000"
click at [381, 202] on div "Limit Unlimited $ Limit Per Item Unlimited $ Double limit Exempted Amount * 100…" at bounding box center [371, 143] width 86 height 185
click at [385, 258] on button "Save & Close" at bounding box center [385, 261] width 51 height 16
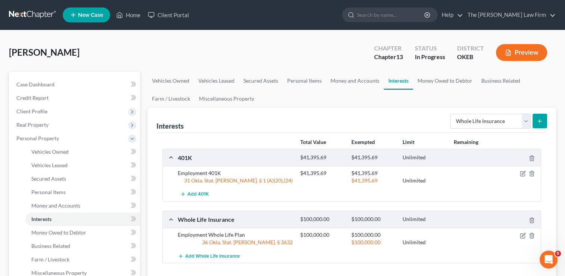
scroll to position [0, 0]
click at [443, 80] on link "Money Owed to Debtor" at bounding box center [445, 81] width 64 height 18
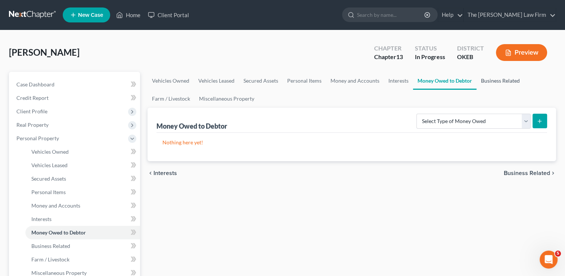
click at [493, 81] on link "Business Related" at bounding box center [500, 81] width 48 height 18
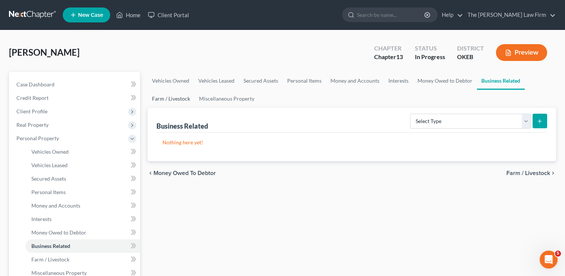
click at [166, 99] on link "Farm / Livestock" at bounding box center [170, 99] width 47 height 18
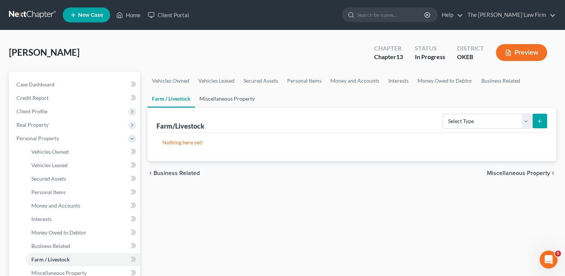
click at [215, 100] on link "Miscellaneous Property" at bounding box center [227, 99] width 64 height 18
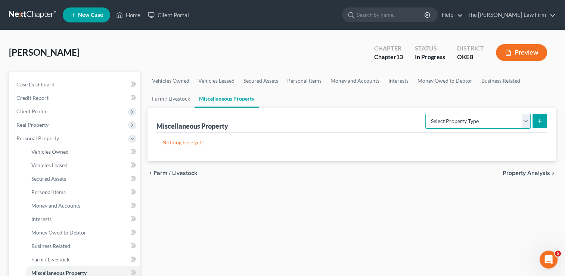
click at [525, 120] on select "Select Property Type Assigned for Creditor Benefit Within 1 Year Holding for An…" at bounding box center [477, 121] width 105 height 15
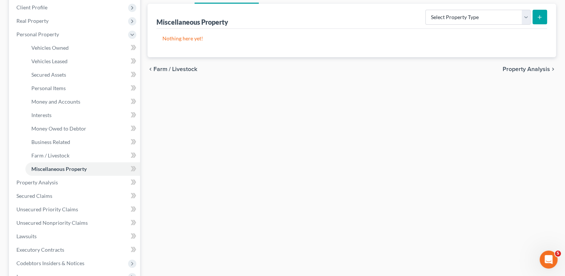
scroll to position [112, 0]
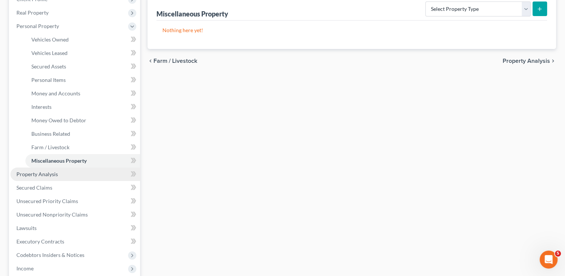
click at [44, 175] on span "Property Analysis" at bounding box center [36, 174] width 41 height 6
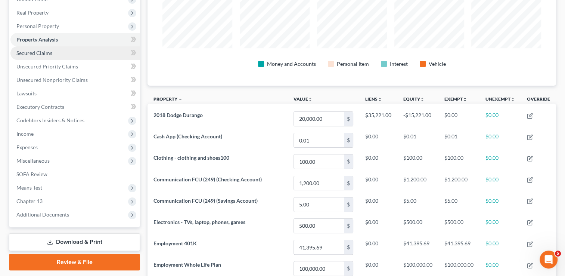
click at [55, 51] on link "Secured Claims" at bounding box center [75, 52] width 130 height 13
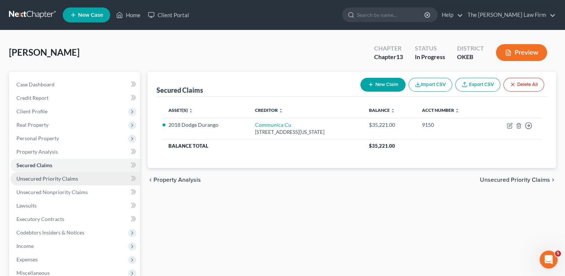
click at [57, 178] on span "Unsecured Priority Claims" at bounding box center [47, 178] width 62 height 6
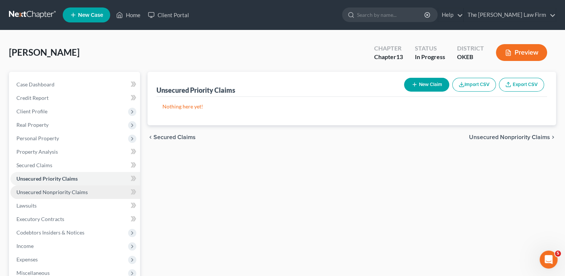
click at [77, 190] on span "Unsecured Nonpriority Claims" at bounding box center [51, 192] width 71 height 6
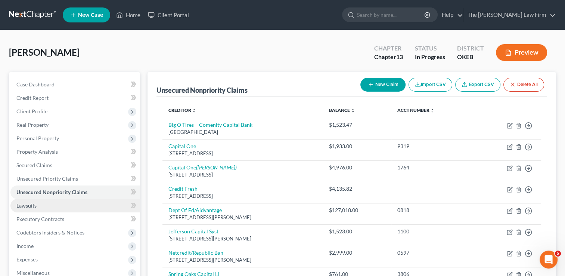
click at [45, 206] on link "Lawsuits" at bounding box center [75, 205] width 130 height 13
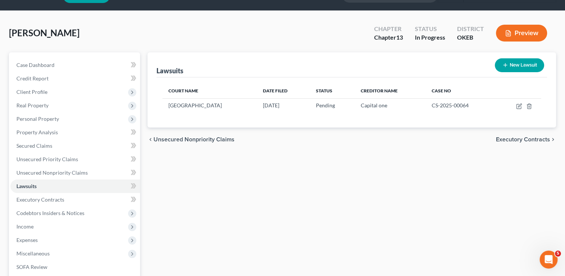
scroll to position [37, 0]
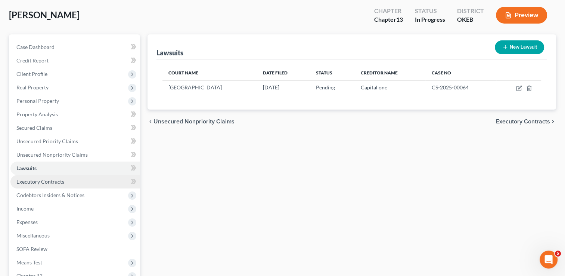
click at [51, 182] on span "Executory Contracts" at bounding box center [40, 181] width 48 height 6
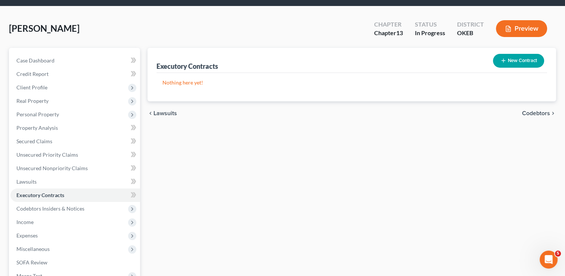
scroll to position [37, 0]
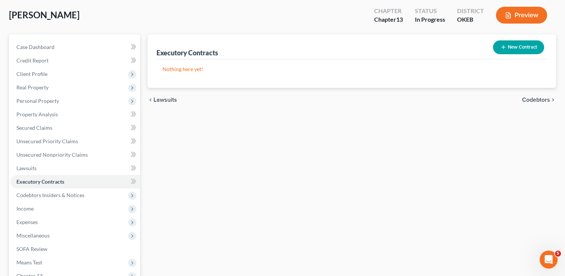
click at [73, 193] on span "Codebtors Insiders & Notices" at bounding box center [50, 195] width 68 height 6
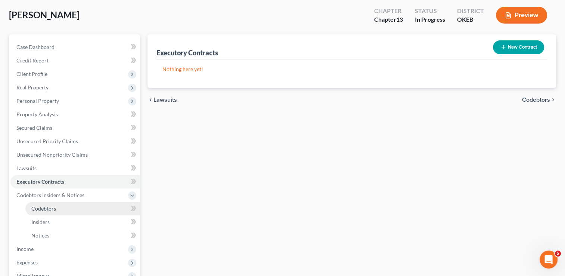
click at [48, 208] on span "Codebtors" at bounding box center [43, 208] width 25 height 6
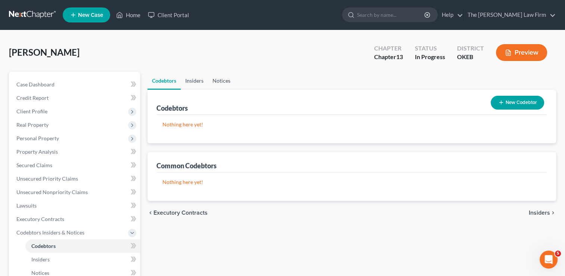
click at [196, 80] on link "Insiders" at bounding box center [194, 81] width 27 height 18
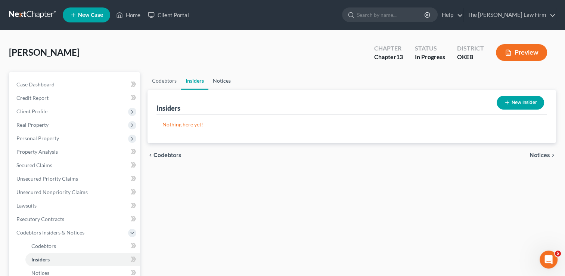
click at [222, 79] on link "Notices" at bounding box center [221, 81] width 27 height 18
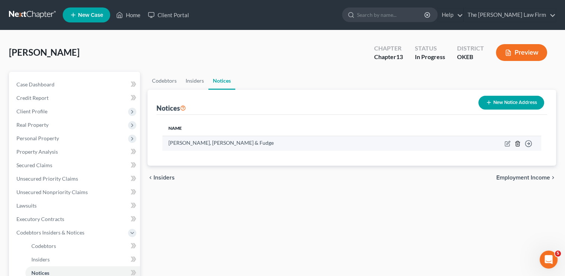
click at [519, 143] on icon "button" at bounding box center [517, 143] width 3 height 5
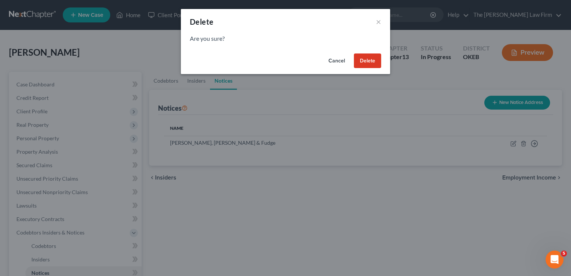
click at [362, 63] on button "Delete" at bounding box center [367, 60] width 27 height 15
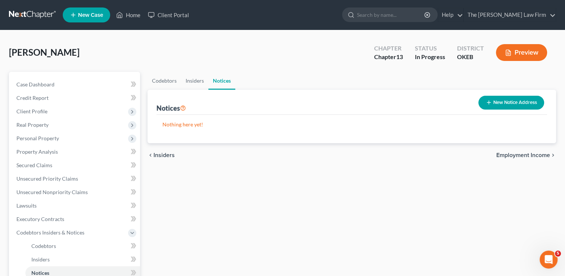
scroll to position [75, 0]
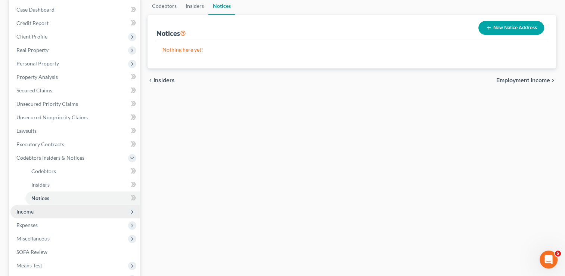
click at [34, 213] on span "Income" at bounding box center [75, 211] width 130 height 13
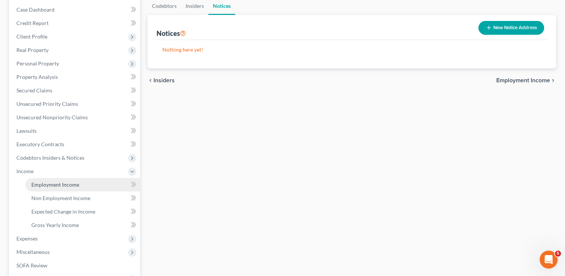
click at [69, 184] on span "Employment Income" at bounding box center [55, 184] width 48 height 6
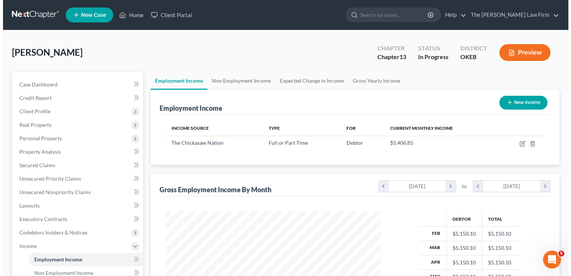
scroll to position [133, 230]
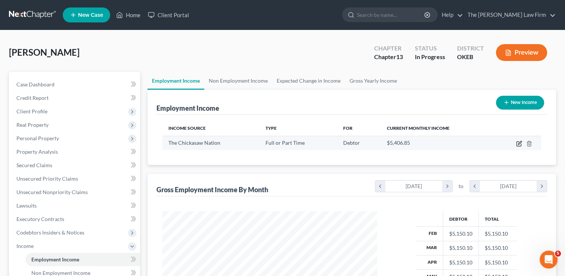
click at [518, 143] on icon "button" at bounding box center [519, 142] width 3 height 3
select select "0"
select select "37"
select select "2"
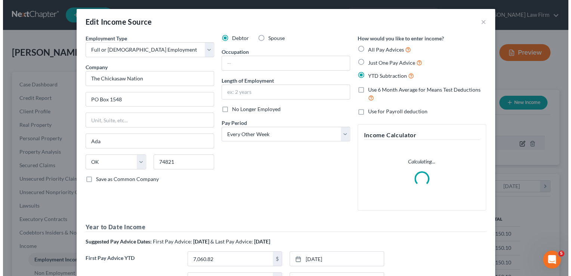
scroll to position [133, 232]
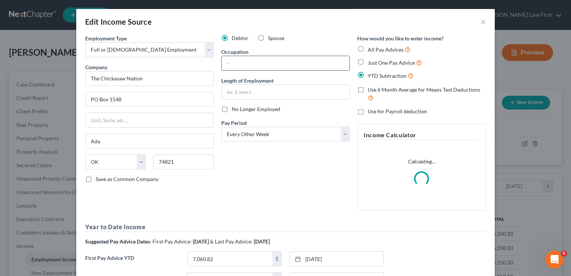
click at [242, 63] on input "text" at bounding box center [285, 63] width 128 height 14
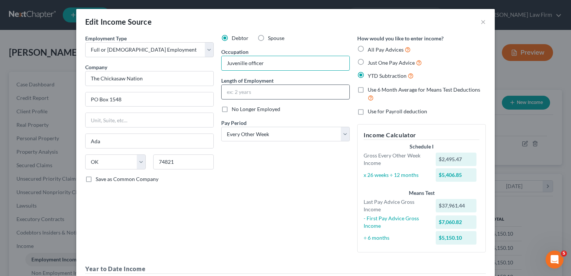
type input "Juvenille officer"
drag, startPoint x: 253, startPoint y: 88, endPoint x: 255, endPoint y: 95, distance: 7.2
click at [253, 88] on input "text" at bounding box center [285, 92] width 128 height 14
type input "7 years"
click at [261, 193] on div "Debtor Spouse Occupation Juvenille officer Length of Employment 7 years No Long…" at bounding box center [285, 146] width 136 height 224
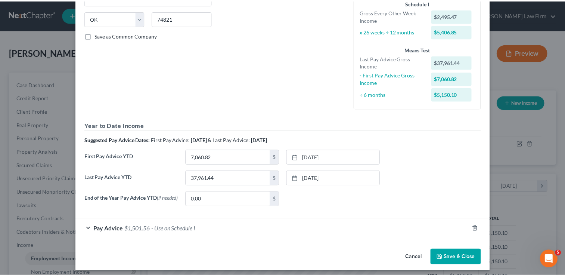
scroll to position [148, 0]
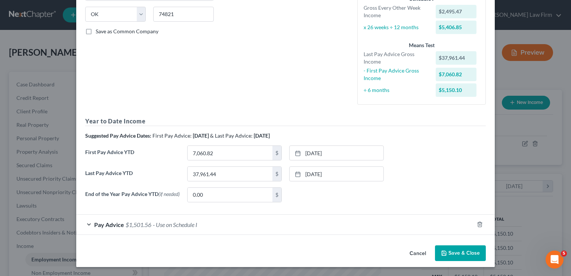
click at [452, 252] on button "Save & Close" at bounding box center [460, 253] width 51 height 16
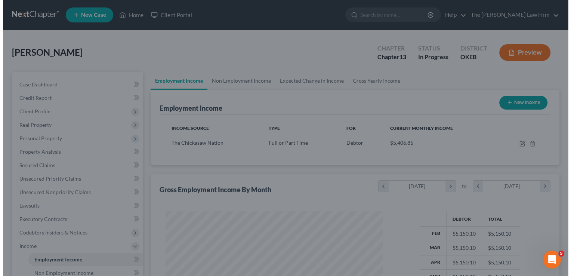
scroll to position [373267, 373170]
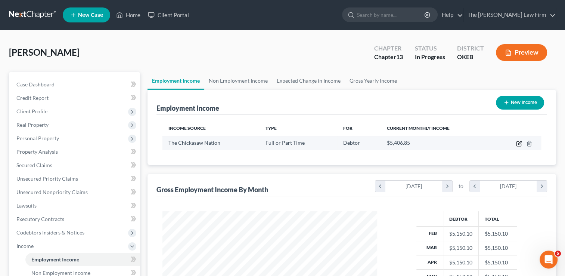
click at [518, 144] on icon "button" at bounding box center [519, 142] width 3 height 3
select select "0"
select select "37"
select select "2"
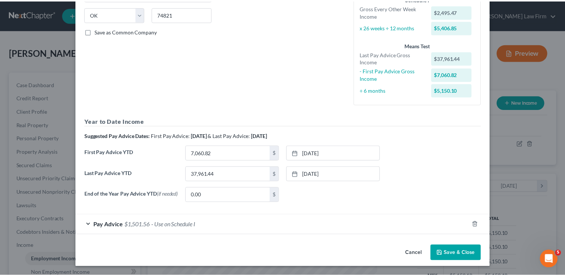
scroll to position [148, 0]
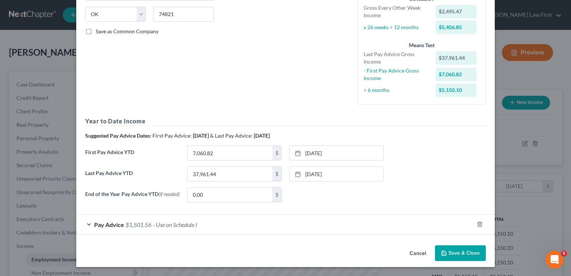
click at [456, 254] on button "Save & Close" at bounding box center [460, 253] width 51 height 16
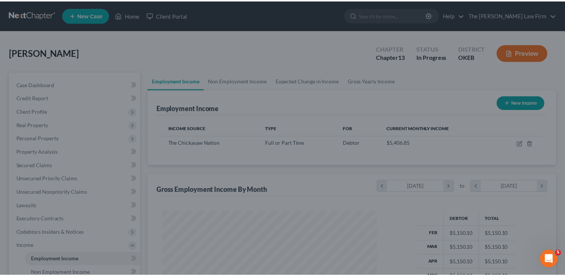
scroll to position [373267, 373170]
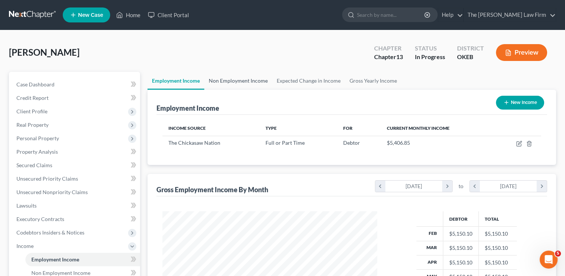
click at [231, 80] on link "Non Employment Income" at bounding box center [238, 81] width 68 height 18
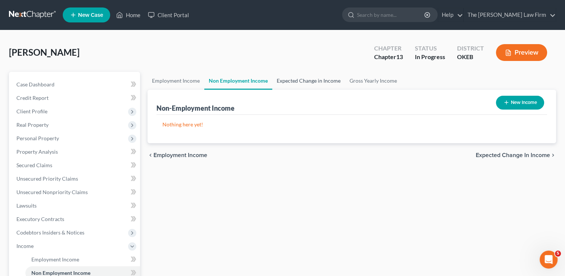
click at [304, 80] on link "Expected Change in Income" at bounding box center [308, 81] width 73 height 18
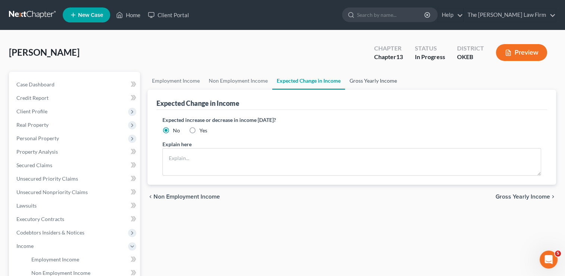
click at [382, 81] on link "Gross Yearly Income" at bounding box center [373, 81] width 56 height 18
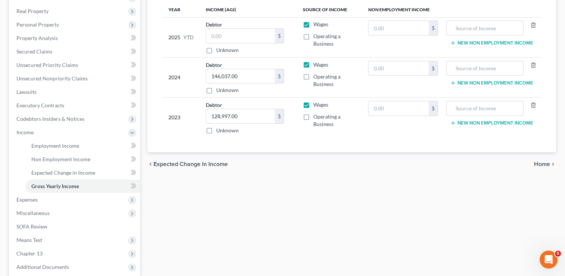
scroll to position [187, 0]
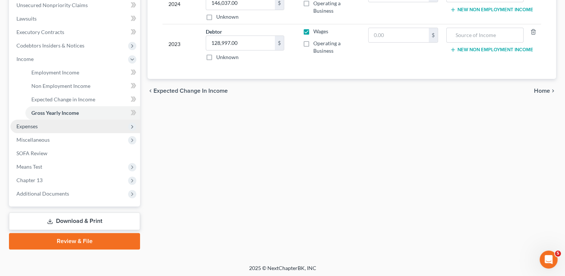
click at [39, 129] on span "Expenses" at bounding box center [75, 125] width 130 height 13
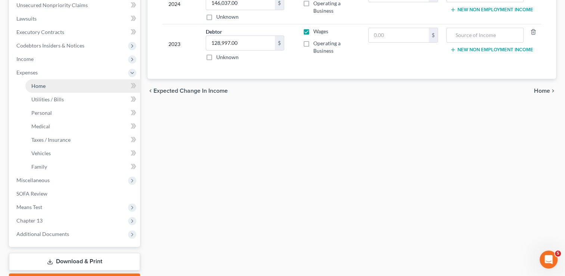
drag, startPoint x: 45, startPoint y: 84, endPoint x: 55, endPoint y: 85, distance: 10.5
click at [45, 84] on span "Home" at bounding box center [38, 86] width 14 height 6
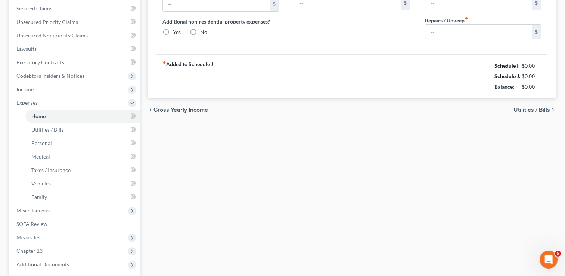
scroll to position [5, 0]
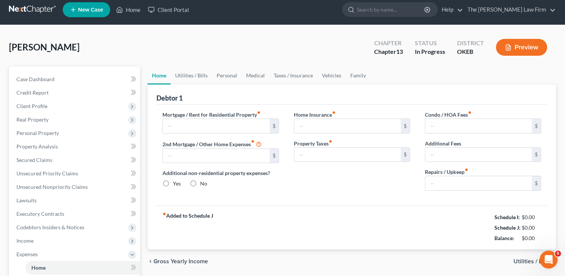
type input "0.00"
radio input "true"
type input "0.00"
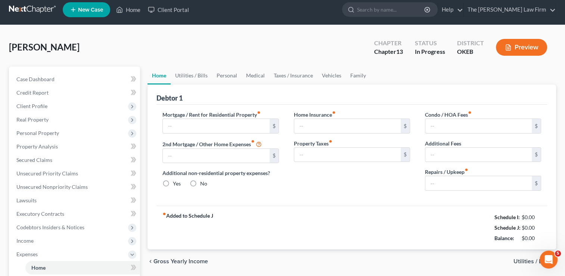
type input "0.00"
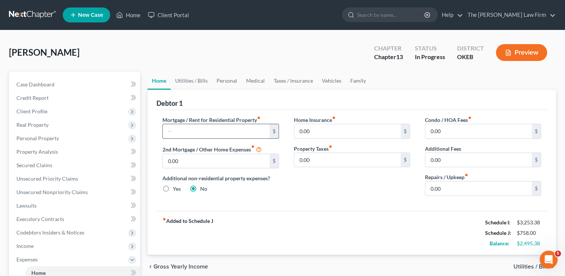
drag, startPoint x: 177, startPoint y: 129, endPoint x: 183, endPoint y: 130, distance: 6.0
click at [178, 129] on input "text" at bounding box center [216, 131] width 106 height 14
type input "800.00"
click at [331, 100] on div "Debtor 1" at bounding box center [351, 100] width 391 height 20
click at [317, 131] on input "0.00" at bounding box center [347, 131] width 106 height 14
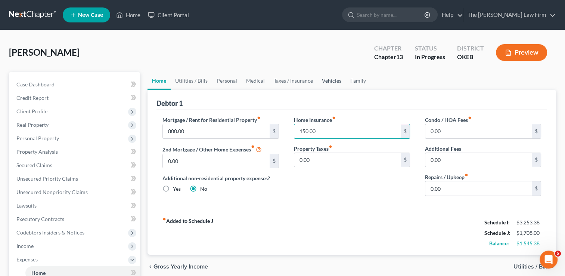
type input "150.00"
click at [336, 80] on link "Vehicles" at bounding box center [331, 81] width 28 height 18
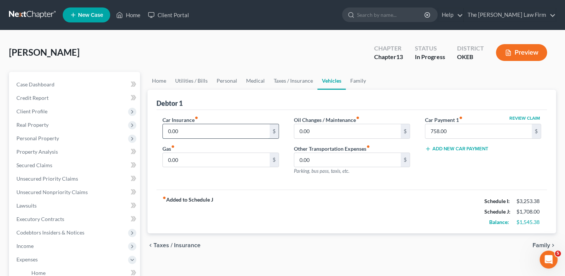
click at [196, 129] on input "0.00" at bounding box center [216, 131] width 106 height 14
type input "150.00"
click at [242, 105] on div "Debtor 1" at bounding box center [351, 100] width 391 height 20
click at [162, 78] on link "Home" at bounding box center [158, 81] width 23 height 18
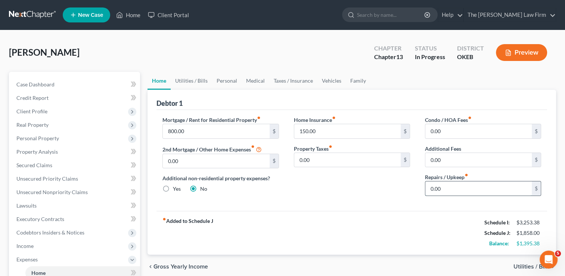
click at [447, 187] on input "0.00" at bounding box center [478, 188] width 106 height 14
type input "50.00"
click at [192, 80] on link "Utilities / Bills" at bounding box center [191, 81] width 41 height 18
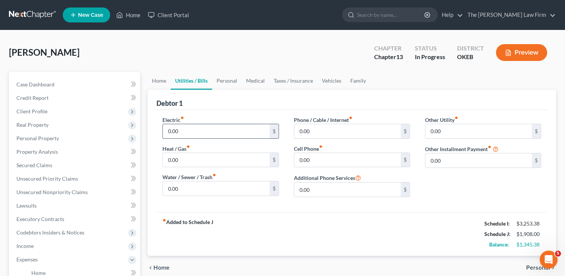
click at [192, 131] on input "0.00" at bounding box center [216, 131] width 106 height 14
type input "175.00"
click at [187, 161] on input "0.00" at bounding box center [216, 160] width 106 height 14
type input "50.00"
click at [180, 190] on input "0.00" at bounding box center [216, 188] width 106 height 14
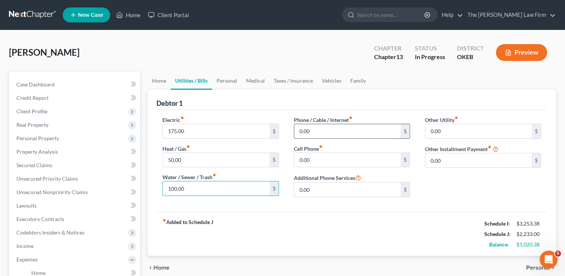
type input "100.00"
click at [313, 131] on input "0.00" at bounding box center [347, 131] width 106 height 14
type input "2"
type input "350.00"
click at [326, 160] on input "0.00" at bounding box center [347, 160] width 106 height 14
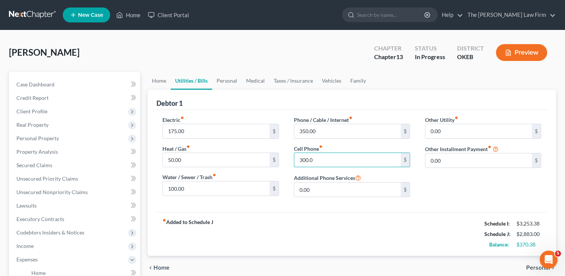
type input "300.00"
drag, startPoint x: 223, startPoint y: 81, endPoint x: 264, endPoint y: 87, distance: 41.5
click at [223, 81] on link "Personal" at bounding box center [226, 81] width 29 height 18
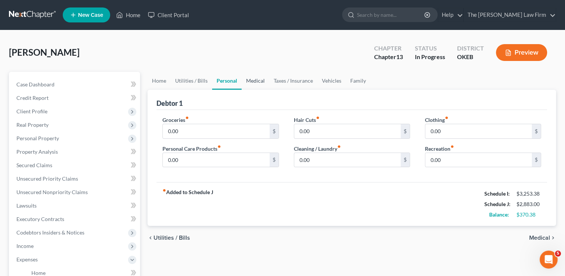
click at [249, 83] on link "Medical" at bounding box center [256, 81] width 28 height 18
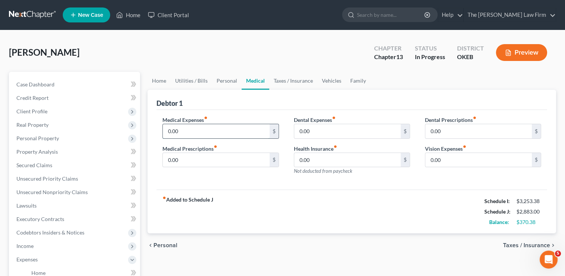
click at [193, 131] on input "0.00" at bounding box center [216, 131] width 106 height 14
click at [187, 158] on input "0.00" at bounding box center [216, 160] width 106 height 14
type input "30.00"
click at [186, 134] on input "0.00" at bounding box center [216, 131] width 106 height 14
type input "6"
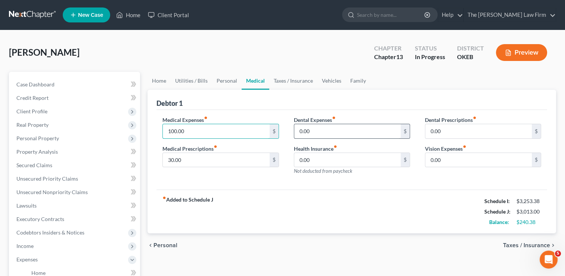
type input "100.00"
click at [319, 132] on input "0.00" at bounding box center [347, 131] width 106 height 14
drag, startPoint x: 426, startPoint y: 182, endPoint x: 439, endPoint y: 171, distance: 17.6
click at [426, 182] on div "Medical Expenses fiber_manual_record 100.00 $ Medical Prescriptions fiber_manua…" at bounding box center [351, 150] width 391 height 80
click at [470, 160] on input "0.00" at bounding box center [478, 160] width 106 height 14
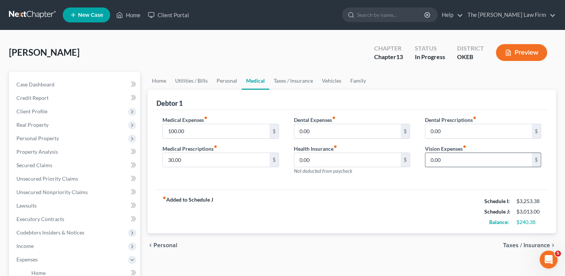
type input "3"
type input "35.00"
click at [298, 79] on link "Taxes / Insurance" at bounding box center [293, 81] width 48 height 18
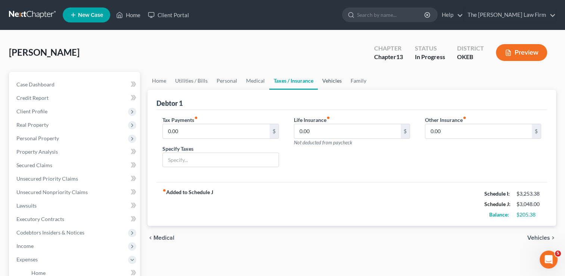
click at [326, 80] on link "Vehicles" at bounding box center [332, 81] width 28 height 18
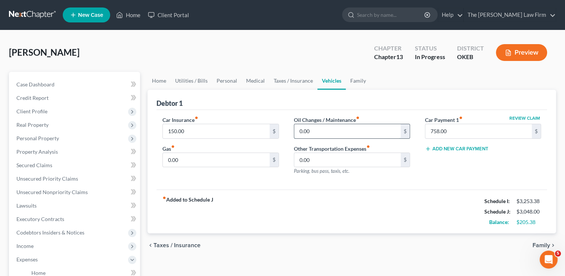
click at [326, 131] on input "0.00" at bounding box center [347, 131] width 106 height 14
type input "25.00"
click at [460, 129] on input "758.00" at bounding box center [478, 131] width 106 height 14
click at [435, 179] on div "Review Claim Car Payment 1 fiber_manual_record $ Add New Car Payment" at bounding box center [482, 148] width 131 height 65
click at [196, 159] on input "0.00" at bounding box center [216, 160] width 106 height 14
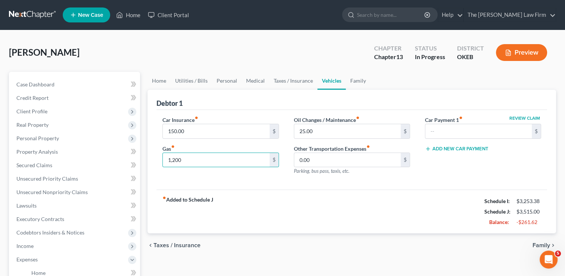
click at [281, 190] on div "fiber_manual_record Added to Schedule J Schedule I: $3,253.38 Schedule J: $3,51…" at bounding box center [351, 211] width 391 height 44
click at [190, 161] on input "1,200" at bounding box center [216, 160] width 106 height 14
type input "8"
type input "1,200.00"
click at [260, 184] on div "Car Insurance fiber_manual_record 150.00 $ Gas fiber_manual_record 1,200.00 $ O…" at bounding box center [351, 150] width 391 height 80
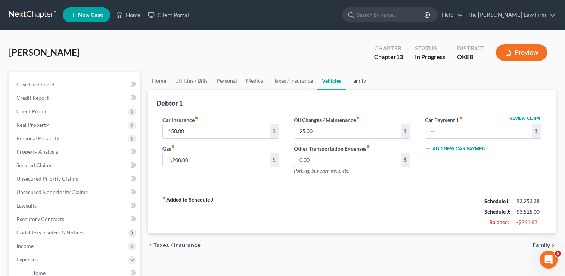
click at [361, 79] on link "Family" at bounding box center [358, 81] width 25 height 18
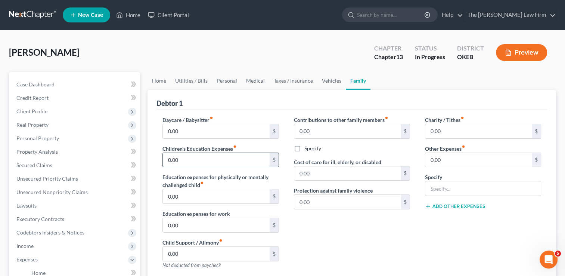
click at [186, 159] on input "0.00" at bounding box center [216, 160] width 106 height 14
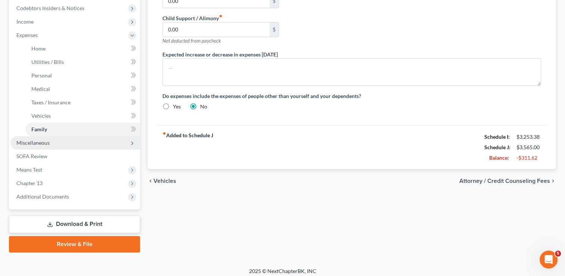
type input "50.00"
click at [51, 139] on span "Miscellaneous" at bounding box center [75, 142] width 130 height 13
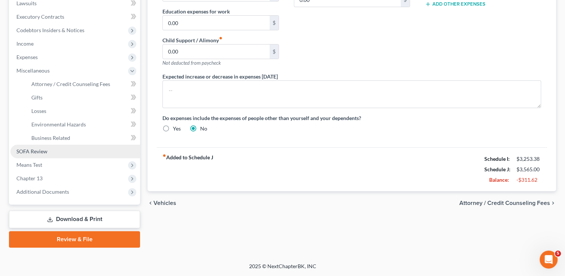
scroll to position [201, 0]
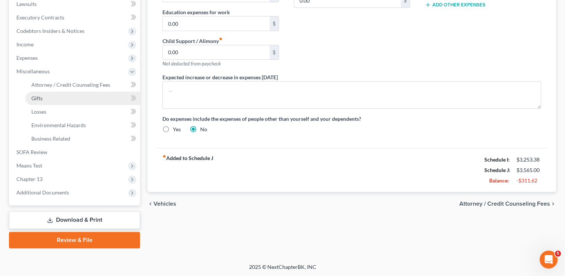
click at [42, 97] on span "Gifts" at bounding box center [36, 98] width 11 height 6
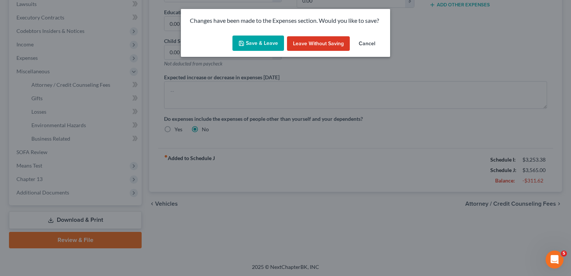
click at [261, 45] on button "Save & Leave" at bounding box center [258, 43] width 52 height 16
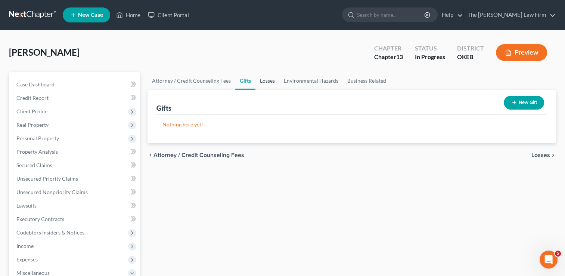
click at [266, 81] on link "Losses" at bounding box center [267, 81] width 24 height 18
click at [311, 77] on link "Environmental Hazards" at bounding box center [310, 81] width 63 height 18
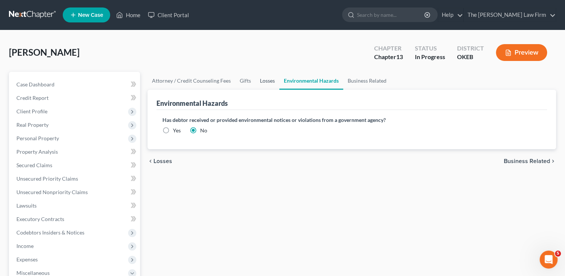
click at [265, 80] on link "Losses" at bounding box center [267, 81] width 24 height 18
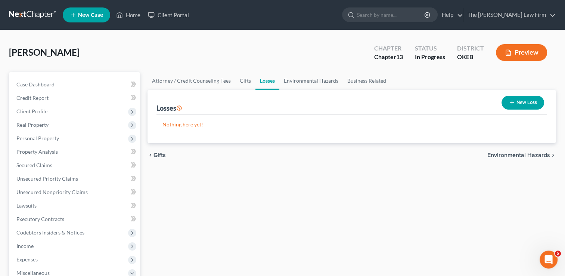
click at [529, 102] on button "New Loss" at bounding box center [522, 103] width 43 height 14
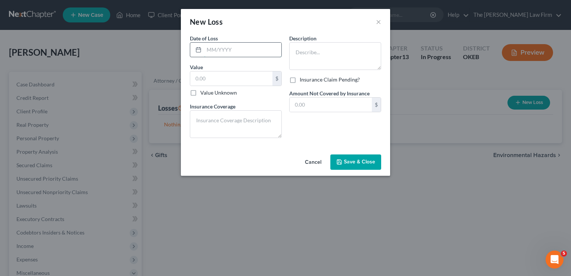
drag, startPoint x: 232, startPoint y: 49, endPoint x: 236, endPoint y: 53, distance: 6.1
click at [232, 49] on input "text" at bounding box center [242, 50] width 77 height 14
type input "06/2025"
click at [221, 77] on input "text" at bounding box center [231, 78] width 82 height 14
type input "5,100"
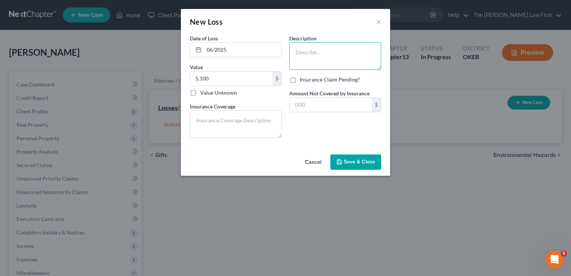
click at [320, 53] on textarea at bounding box center [335, 56] width 92 height 28
type textarea "Wrecked 2014 Dodge Ram"
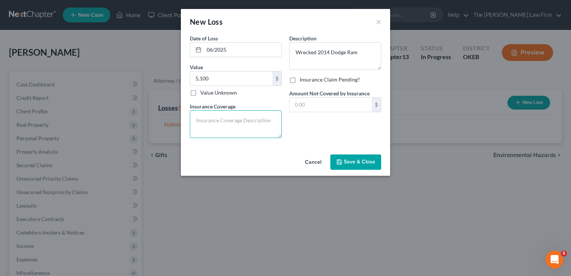
click at [216, 118] on textarea at bounding box center [236, 124] width 92 height 28
click at [199, 122] on textarea "5100" at bounding box center [236, 124] width 92 height 28
type textarea "5,100"
click at [317, 104] on input "text" at bounding box center [330, 104] width 82 height 14
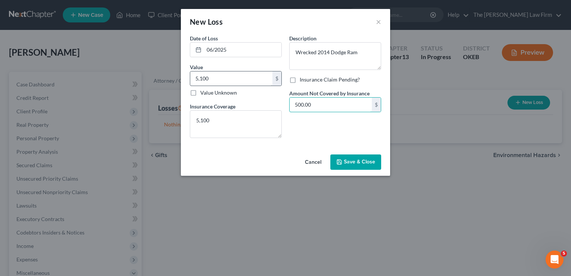
type input "500.00"
click at [219, 75] on input "5,100" at bounding box center [231, 78] width 82 height 14
type input "10,000"
click at [307, 128] on div "Description * Wrecked 2014 Dodge Ram Insurance Claim Pending? Amount Not Covere…" at bounding box center [334, 88] width 99 height 109
click at [361, 160] on span "Save & Close" at bounding box center [359, 162] width 31 height 6
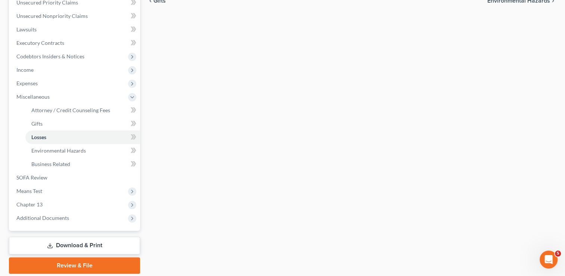
scroll to position [187, 0]
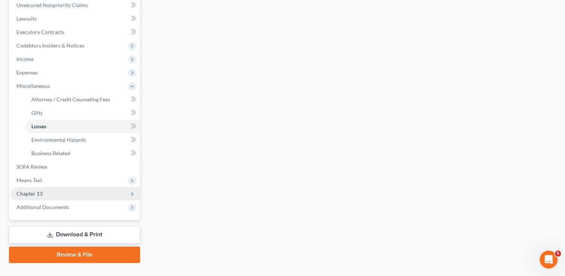
click at [48, 193] on span "Chapter 13" at bounding box center [75, 193] width 130 height 13
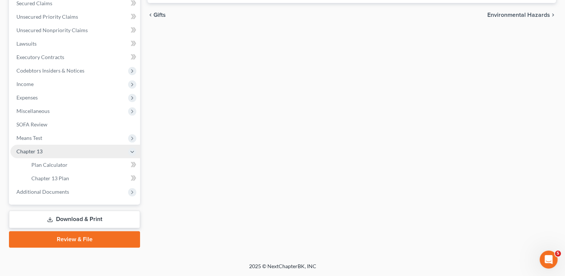
scroll to position [161, 0]
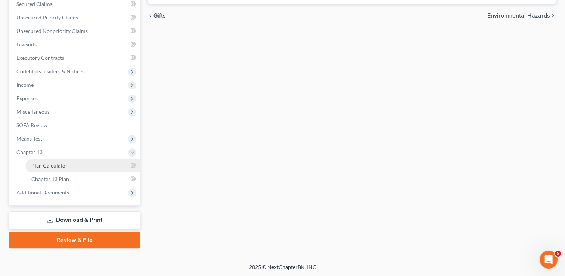
click at [70, 164] on link "Plan Calculator" at bounding box center [82, 165] width 115 height 13
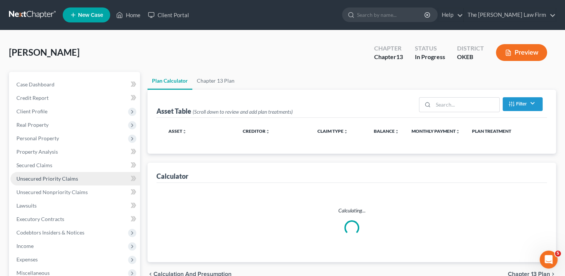
select select "59"
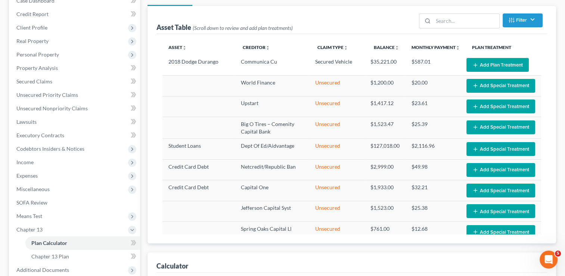
scroll to position [75, 0]
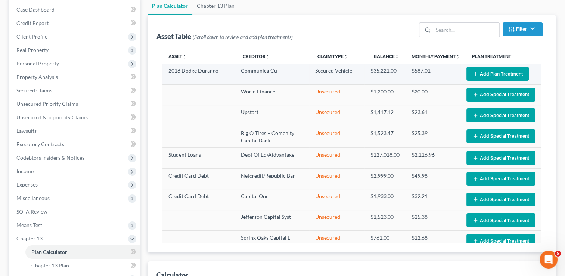
click at [485, 72] on button "Add Plan Treatment" at bounding box center [497, 74] width 62 height 14
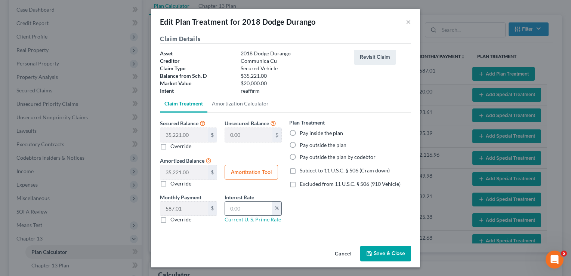
click at [249, 207] on input "text" at bounding box center [248, 208] width 47 height 14
type input "6.5"
click at [299, 132] on label "Pay inside the plan" at bounding box center [320, 132] width 43 height 7
click at [302, 132] on input "Pay inside the plan" at bounding box center [304, 131] width 5 height 5
radio input "true"
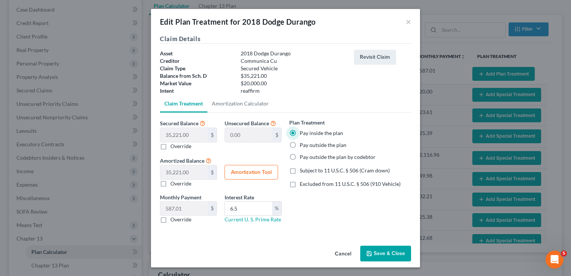
click at [382, 253] on button "Save & Close" at bounding box center [385, 253] width 51 height 16
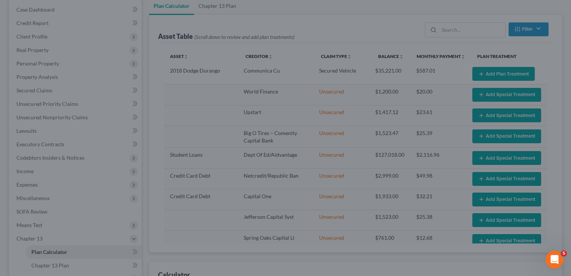
select select "59"
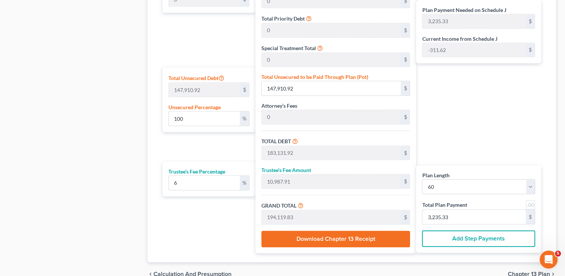
scroll to position [450, 0]
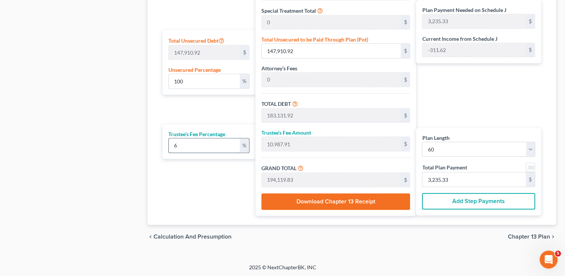
click at [182, 146] on input "6" at bounding box center [204, 145] width 71 height 14
type input "0"
type input "5"
type input "9,156.59"
type input "192,288.51"
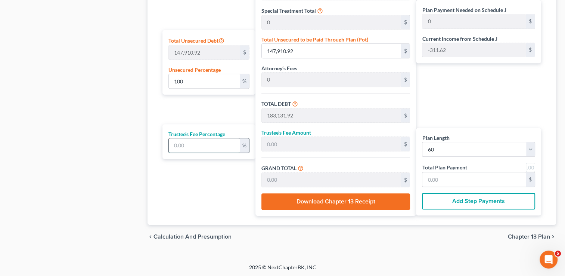
type input "3,204.80"
type input "5"
click at [178, 190] on div "Plan Length 1 2 3 4 5 6 7 8 9 10 11 12 13 14 15 16 17 18 19 20 21 22 23 24 25 2…" at bounding box center [207, 63] width 96 height 303
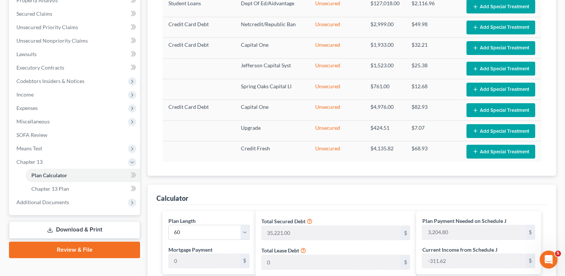
scroll to position [151, 0]
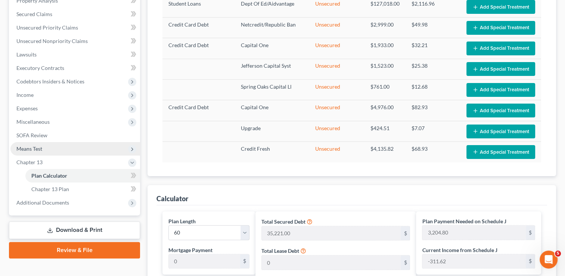
click at [42, 149] on span "Means Test" at bounding box center [29, 148] width 26 height 6
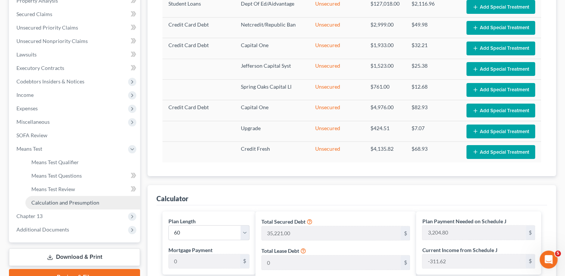
click at [54, 202] on span "Calculation and Presumption" at bounding box center [65, 202] width 68 height 6
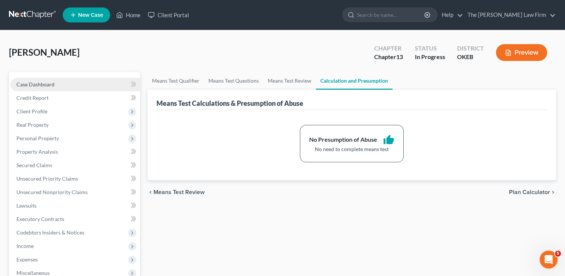
click at [33, 84] on span "Case Dashboard" at bounding box center [35, 84] width 38 height 6
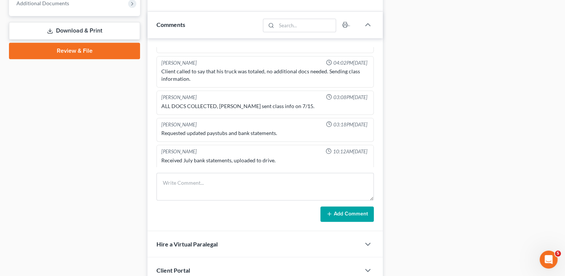
scroll to position [336, 0]
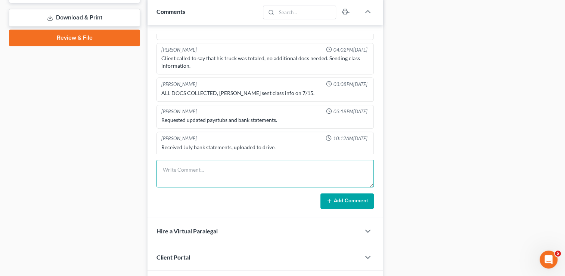
paste textarea "Need Last 6 months pay stubs for wife. Registration for car. 3 months cash app …"
type textarea "Need Last 6 months pay stubs for wife. Registration for car. 3 months cash app …"
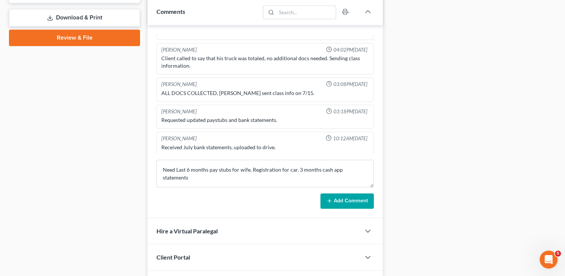
click at [345, 194] on button "Add Comment" at bounding box center [346, 201] width 53 height 16
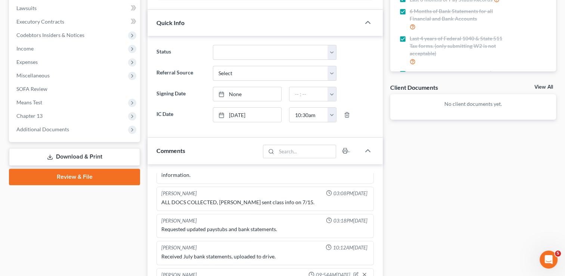
scroll to position [0, 0]
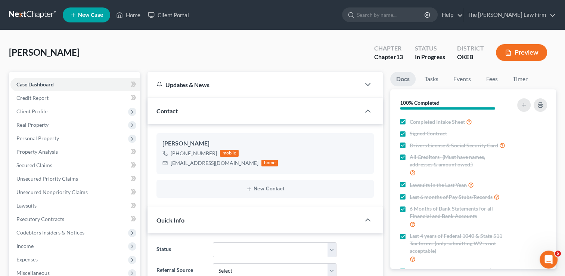
click at [34, 15] on link at bounding box center [33, 14] width 48 height 13
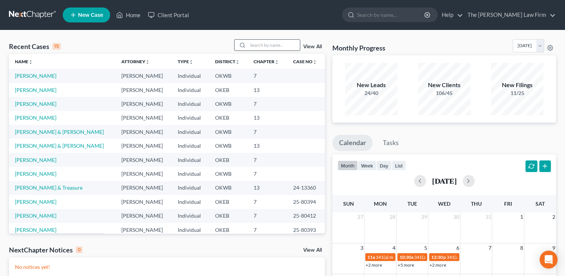
click at [272, 43] on input "search" at bounding box center [274, 45] width 52 height 11
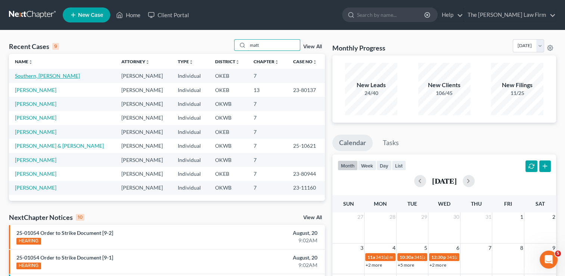
type input "matt"
click at [40, 77] on link "Southern, [PERSON_NAME]" at bounding box center [47, 75] width 65 height 6
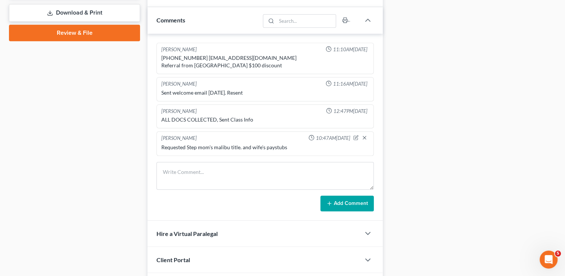
scroll to position [336, 0]
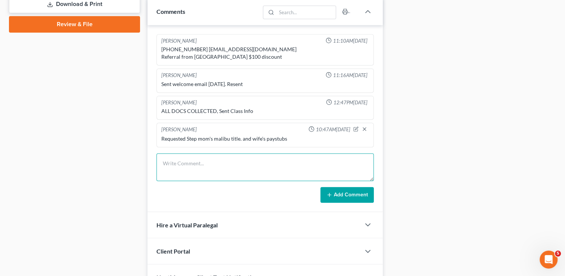
paste textarea "Need wife’s paystubs, Malibu title and creditors"
click at [161, 162] on textarea "Need wife’s paystubs, Malibu title and creditors" at bounding box center [264, 167] width 217 height 28
click at [287, 158] on textarea "Still Need wife’s paystubs, Malibu title and creditors" at bounding box center [264, 167] width 217 height 28
type textarea "Still Need wife’s paystubs, Malibu title and creditors list."
click at [343, 190] on button "Add Comment" at bounding box center [346, 195] width 53 height 16
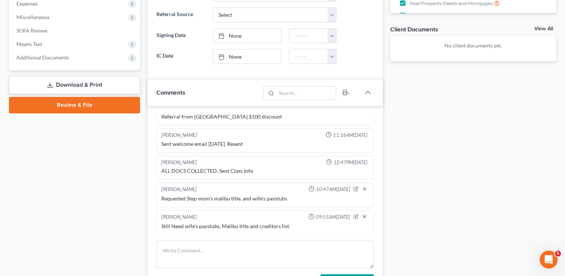
scroll to position [0, 0]
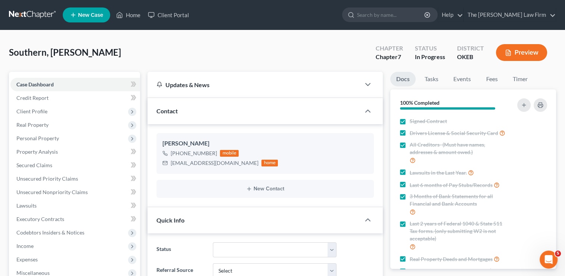
click at [33, 14] on link at bounding box center [33, 14] width 48 height 13
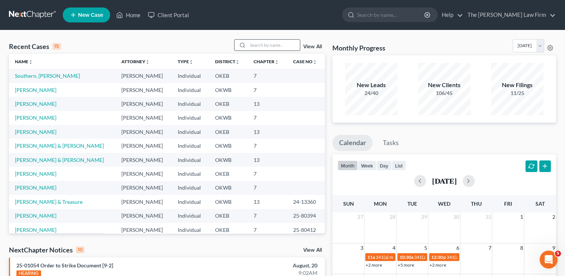
click at [260, 45] on input "search" at bounding box center [274, 45] width 52 height 11
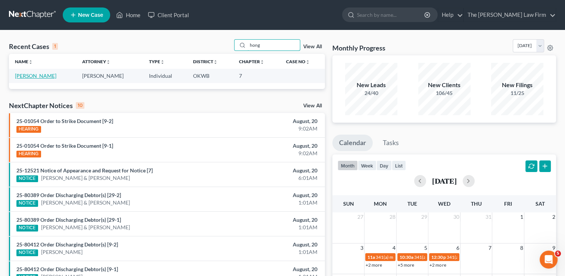
type input "hong"
click at [40, 75] on link "[PERSON_NAME]" at bounding box center [35, 75] width 41 height 6
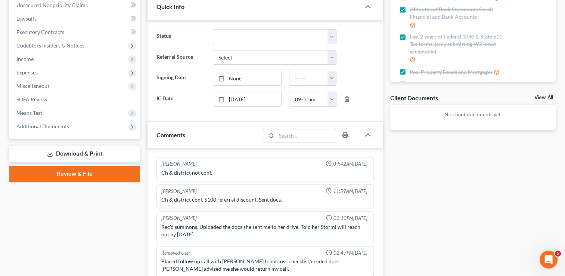
scroll to position [364, 0]
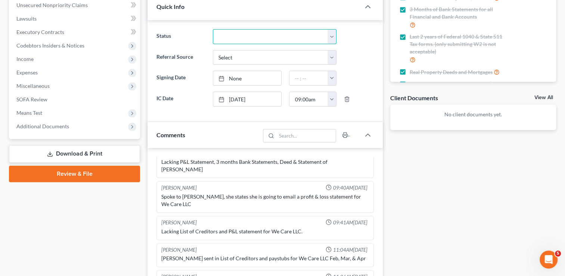
click at [249, 35] on select "Discharged Dismissed Filed Info Sent In Progress Lead Lost Lead Ready to File R…" at bounding box center [275, 36] width 124 height 15
select select "4"
click at [213, 29] on select "Discharged Dismissed Filed Info Sent In Progress Lead Lost Lead Ready to File R…" at bounding box center [275, 36] width 124 height 15
click at [125, 207] on div "Case Dashboard Payments Invoices Payments Payments Credit Report Client Profile" at bounding box center [74, 152] width 139 height 535
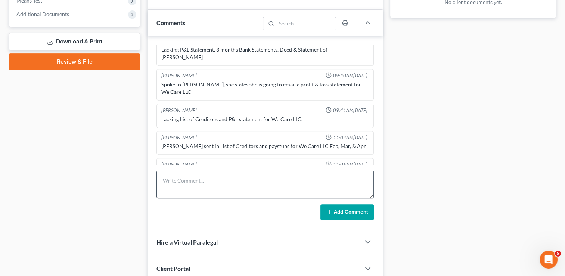
scroll to position [336, 0]
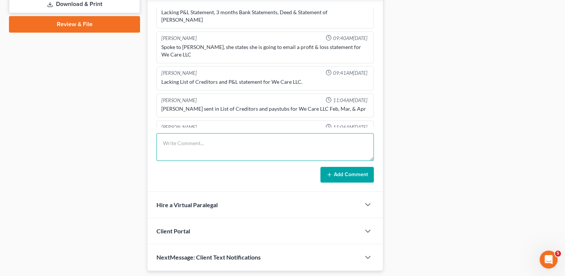
drag, startPoint x: 218, startPoint y: 178, endPoint x: 205, endPoint y: 142, distance: 39.0
paste textarea "Need CC & July P&L"
click at [191, 141] on textarea "Need CC & July P&L" at bounding box center [264, 147] width 217 height 28
click at [189, 141] on textarea "Need CC & July P&L" at bounding box center [264, 147] width 217 height 28
click at [162, 141] on textarea "Need CC & Requested July P&L" at bounding box center [264, 147] width 217 height 28
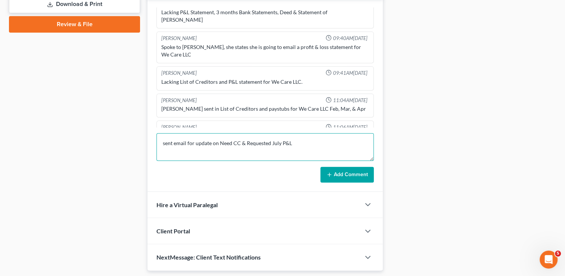
click at [227, 142] on textarea "sent email for update on Need CC & Requested July P&L" at bounding box center [264, 147] width 217 height 28
type textarea "sent email for update on CC & Requested July P&L"
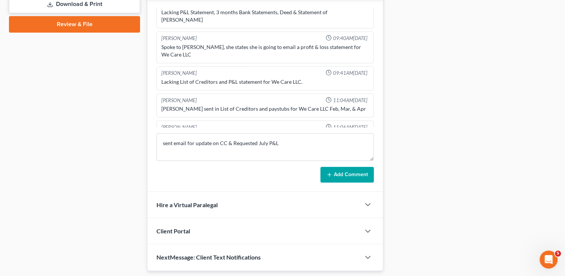
click at [347, 174] on button "Add Comment" at bounding box center [346, 175] width 53 height 16
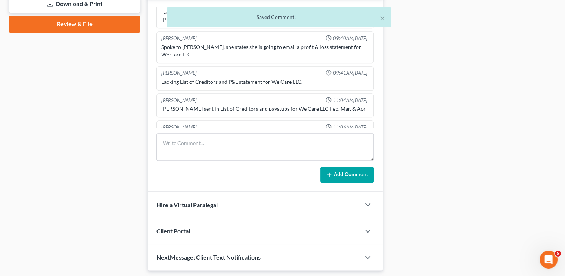
scroll to position [391, 0]
